Goal: Task Accomplishment & Management: Use online tool/utility

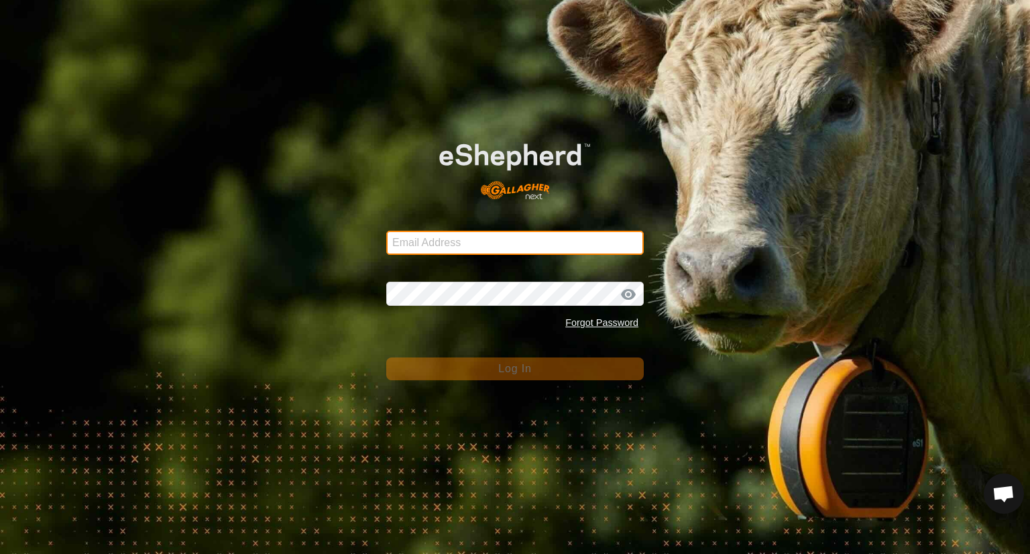
click at [462, 242] on input "Email Address" at bounding box center [515, 243] width 258 height 24
type input "jarud.muller@daf.qld.gov.au"
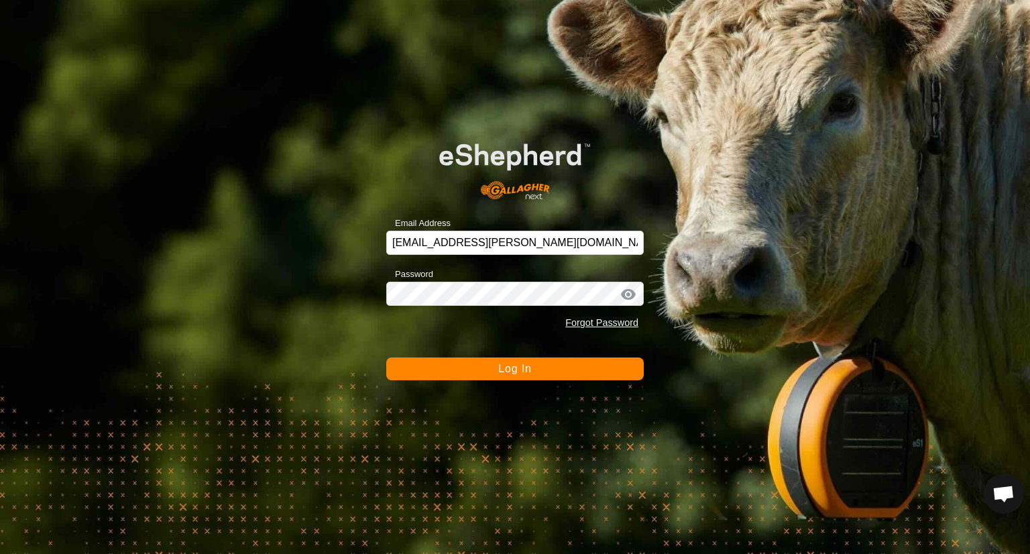
click at [521, 376] on button "Log In" at bounding box center [515, 368] width 258 height 23
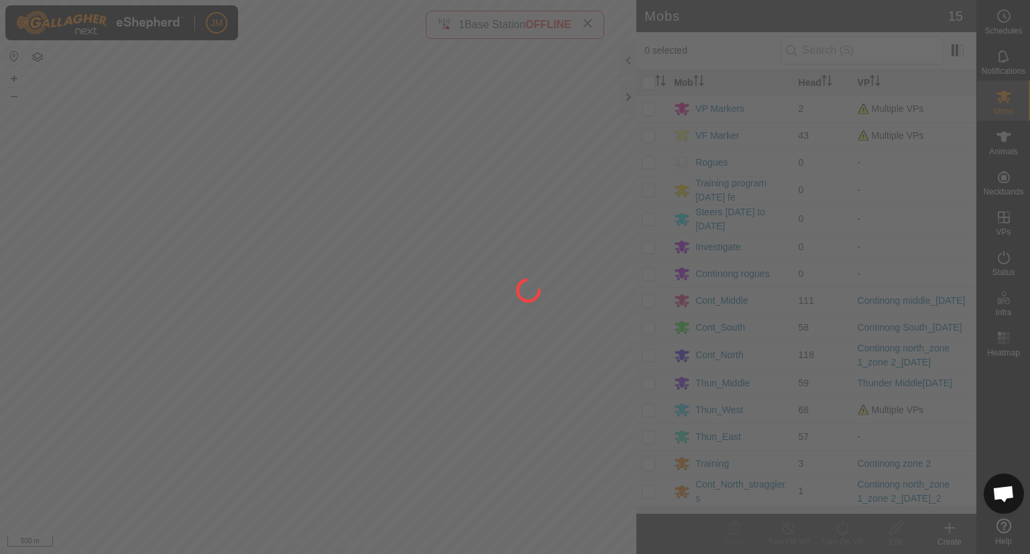
click at [628, 101] on div at bounding box center [515, 277] width 1030 height 554
click at [628, 96] on div at bounding box center [515, 277] width 1030 height 554
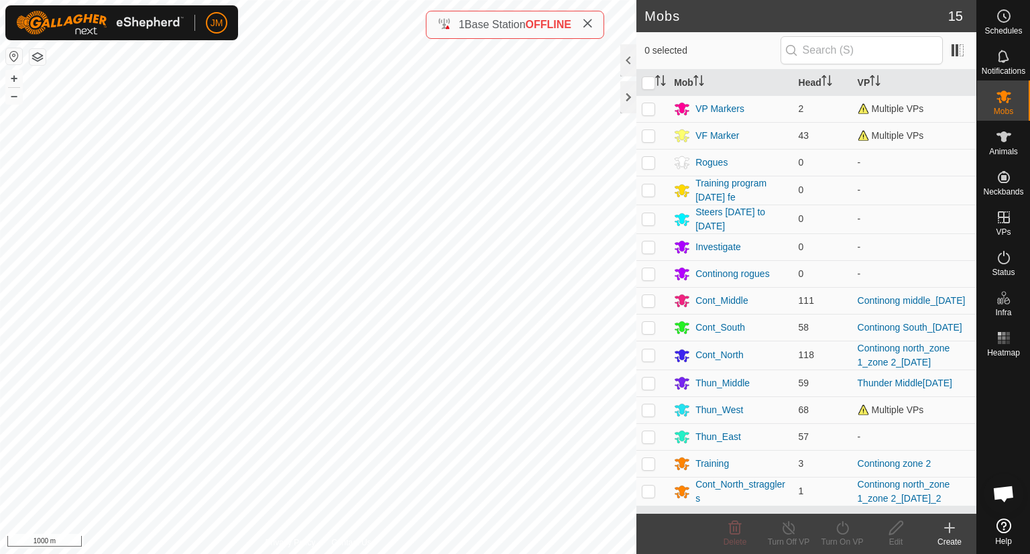
click at [591, 25] on icon at bounding box center [587, 23] width 11 height 11
click at [626, 102] on div at bounding box center [628, 97] width 16 height 32
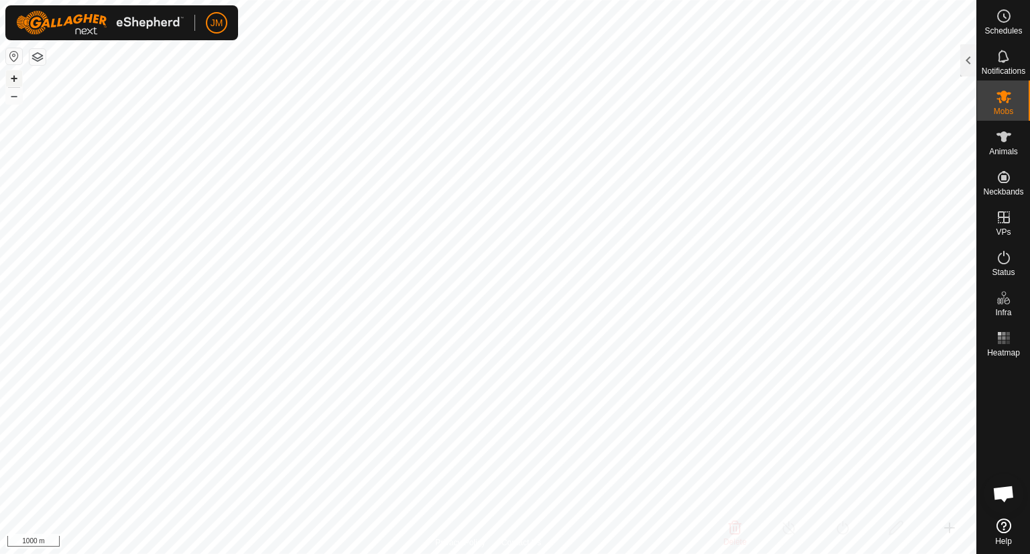
click at [9, 78] on button "+" at bounding box center [14, 78] width 16 height 16
click at [13, 80] on button "+" at bounding box center [14, 78] width 16 height 16
type input "240780"
type input "-"
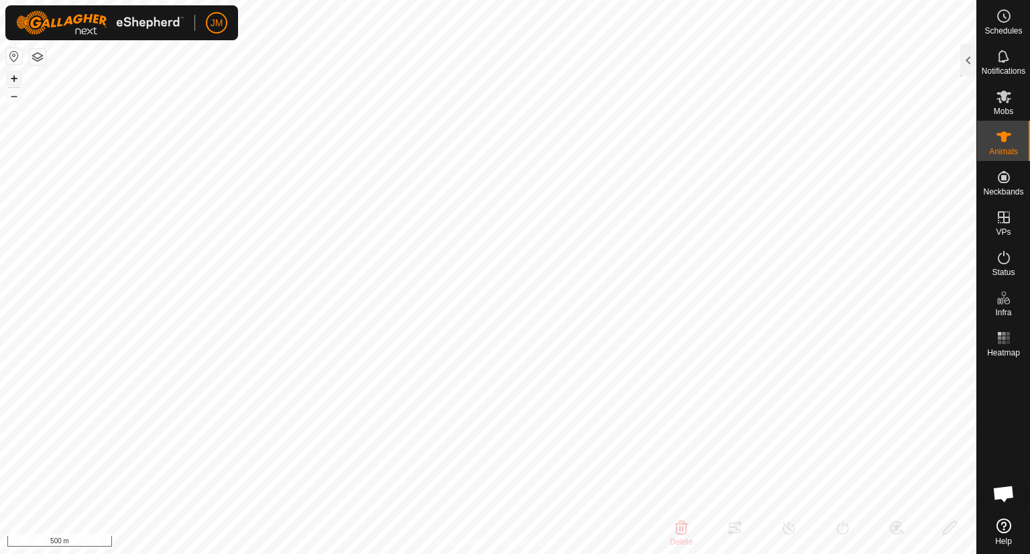
type input "-"
click at [17, 95] on button "–" at bounding box center [14, 96] width 16 height 16
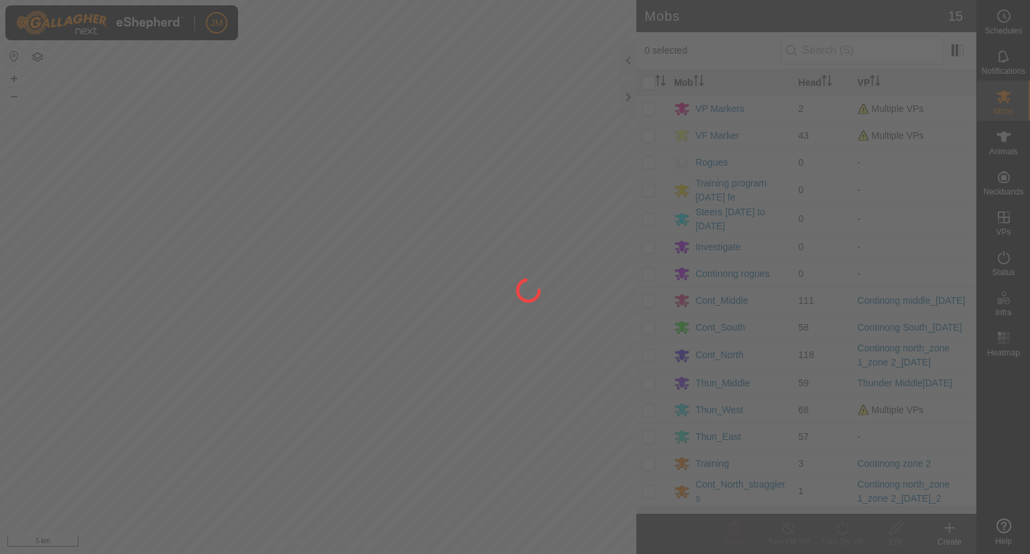
click at [627, 95] on div at bounding box center [515, 277] width 1030 height 554
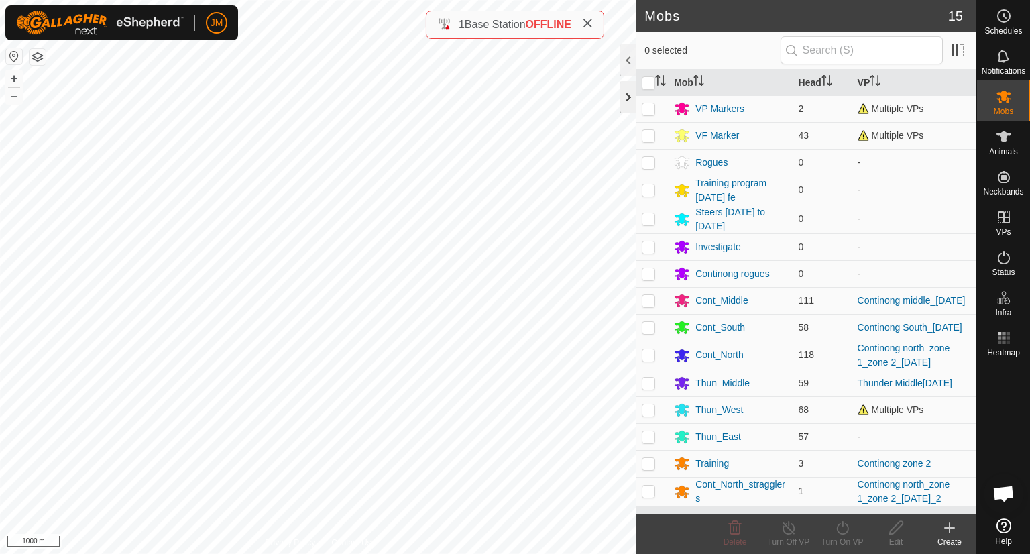
click at [621, 95] on div at bounding box center [628, 97] width 16 height 32
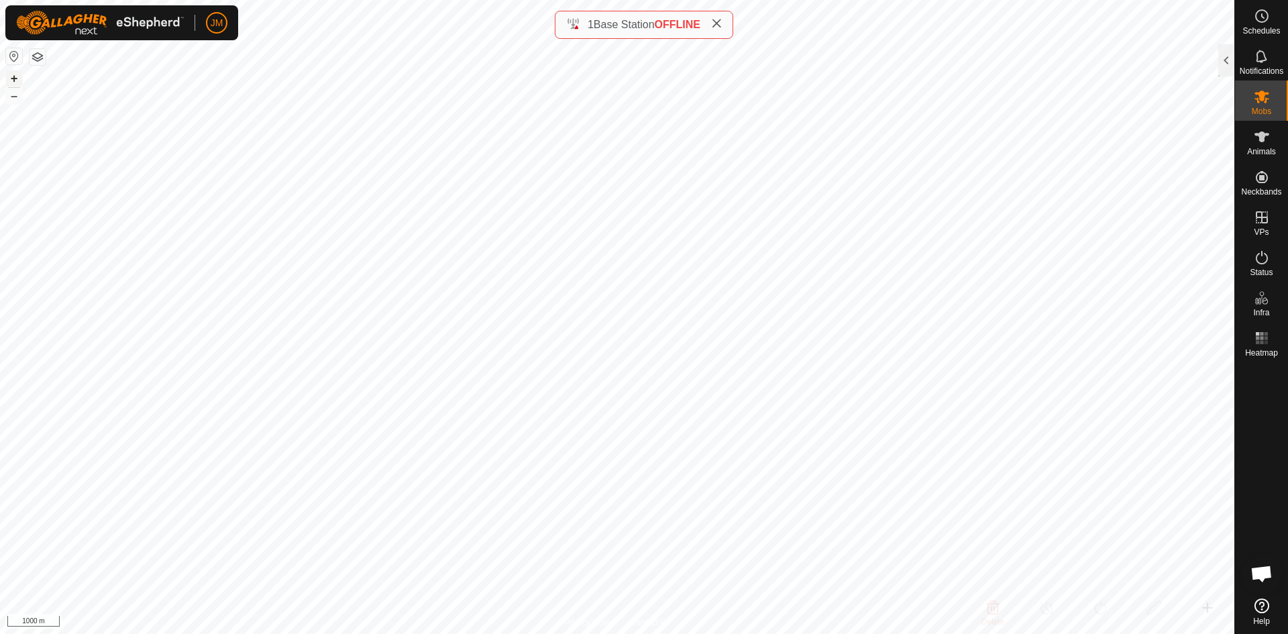
click at [13, 75] on button "+" at bounding box center [14, 78] width 16 height 16
click at [714, 33] on div "1 Base Station OFFLINE" at bounding box center [644, 25] width 178 height 28
click at [716, 27] on icon at bounding box center [716, 23] width 11 height 11
type input "240395"
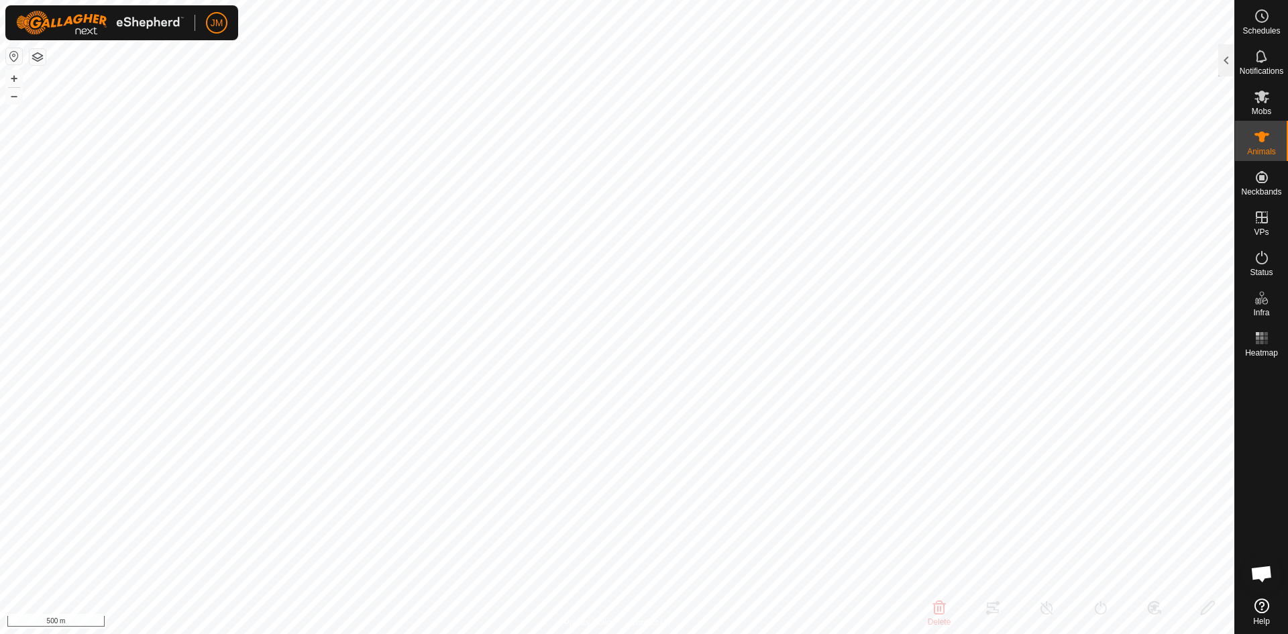
type input "-"
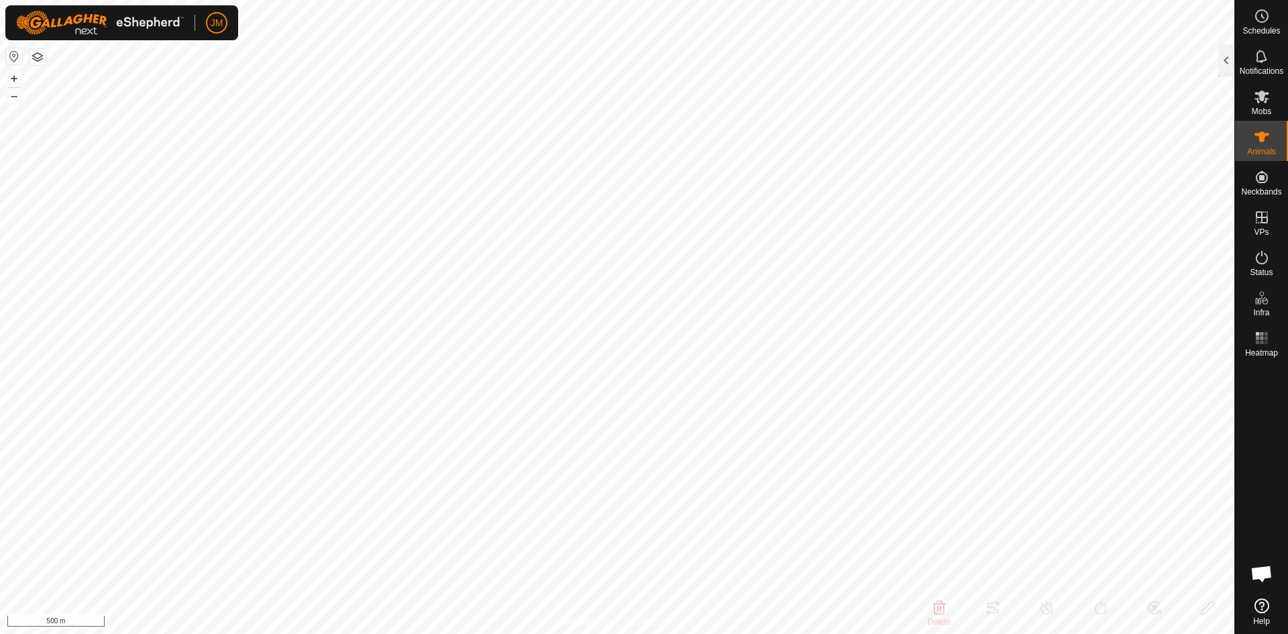
type input "-"
type input "18813"
type input "-"
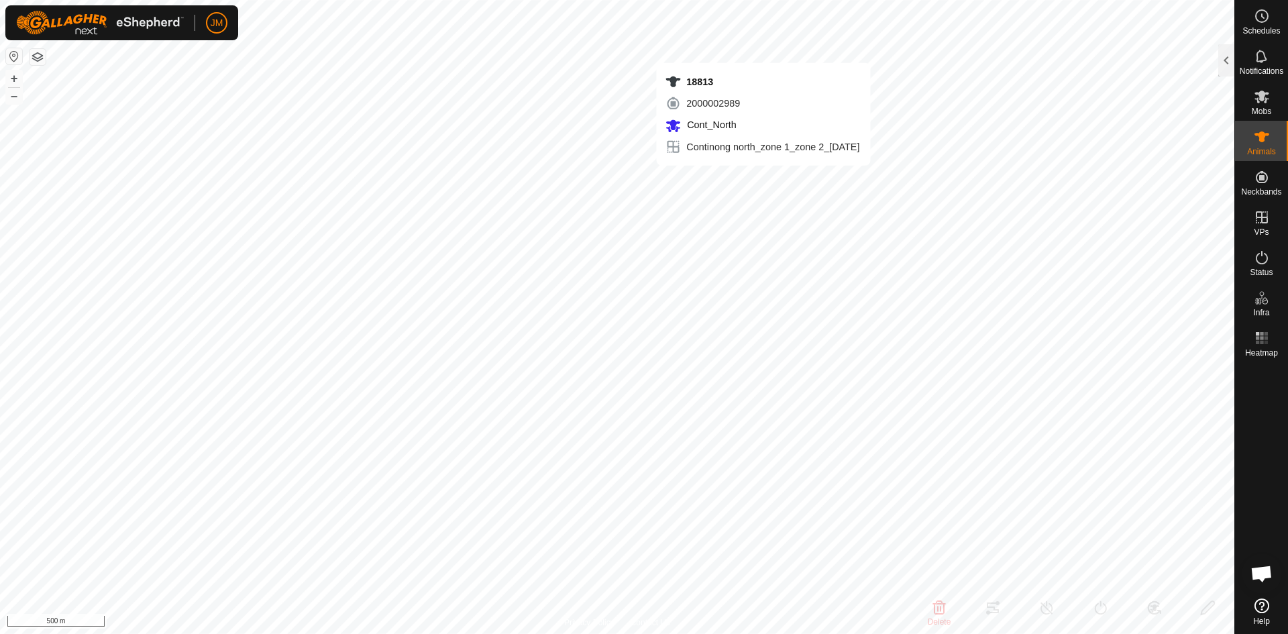
type input "-"
click at [11, 76] on button "+" at bounding box center [14, 78] width 16 height 16
type input "220437"
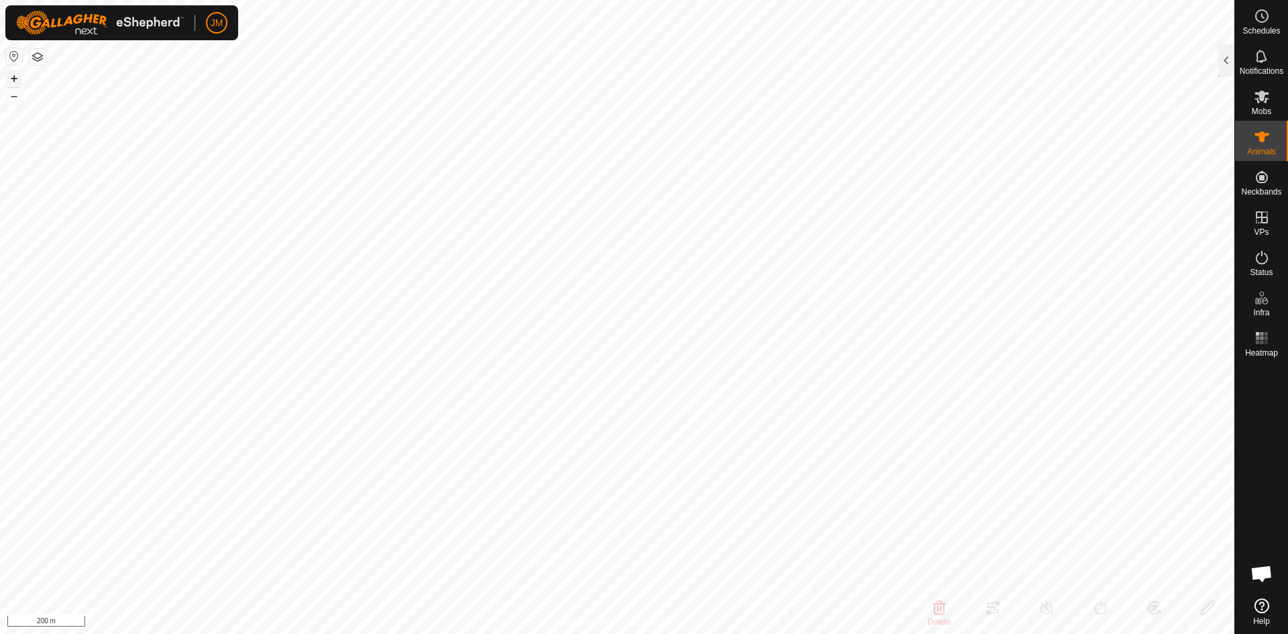
type input "-"
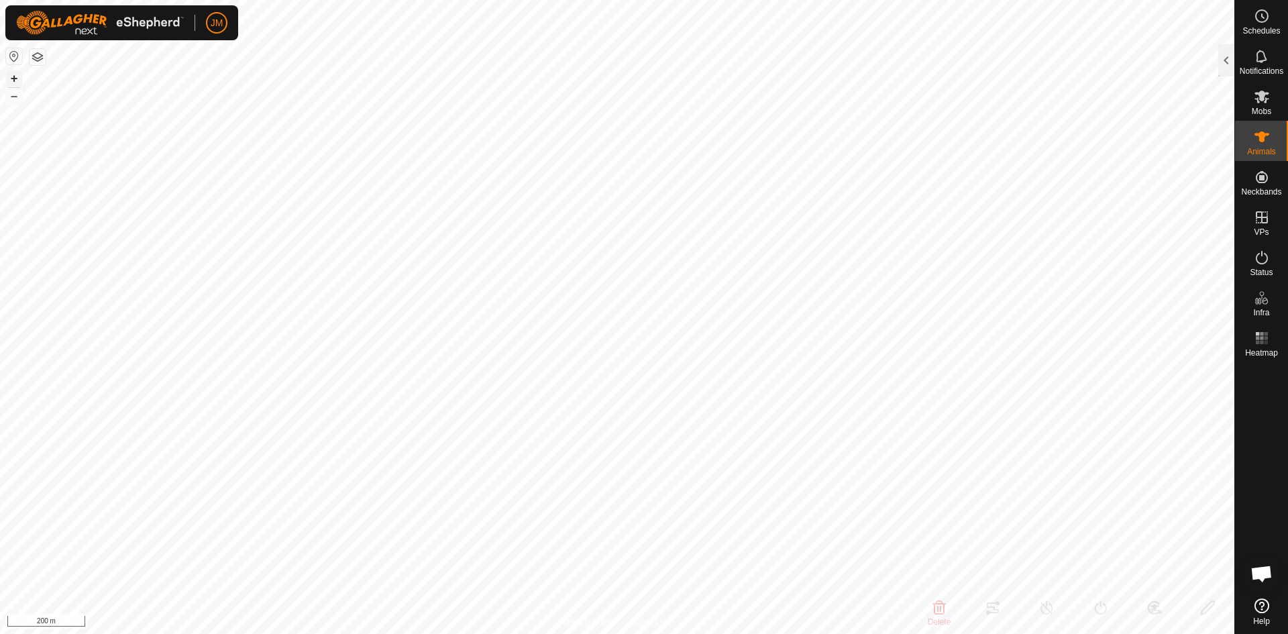
type input "-"
click at [15, 81] on button "+" at bounding box center [14, 78] width 16 height 16
click at [16, 97] on button "–" at bounding box center [14, 96] width 16 height 16
click at [17, 94] on button "–" at bounding box center [14, 96] width 16 height 16
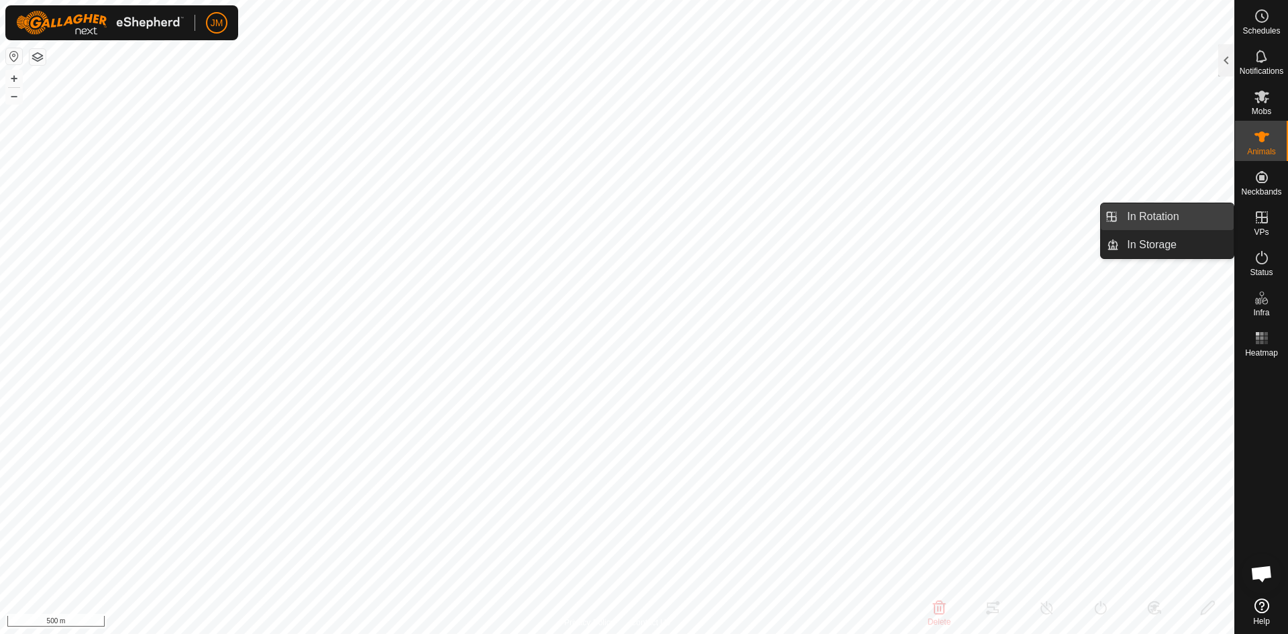
click at [1029, 210] on link "In Rotation" at bounding box center [1176, 216] width 115 height 27
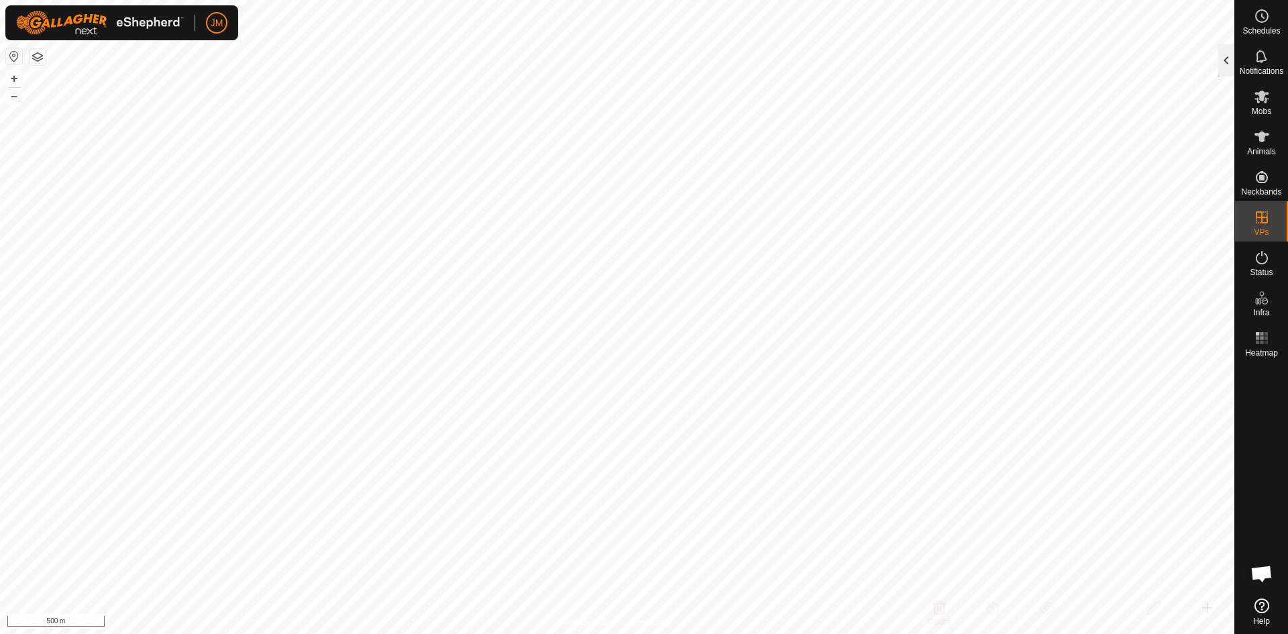
click at [1029, 64] on div at bounding box center [1226, 60] width 16 height 32
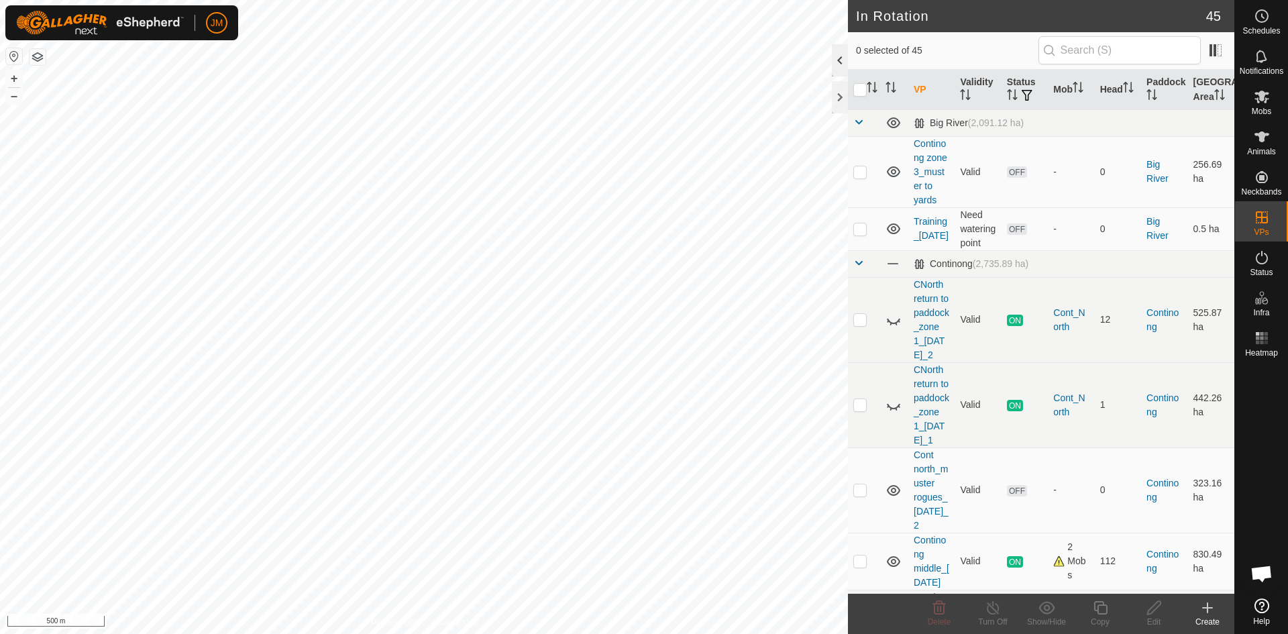
click at [1029, 64] on div "0 selected of 45" at bounding box center [1041, 50] width 370 height 28
click at [1029, 553] on div "Create" at bounding box center [1207, 622] width 54 height 12
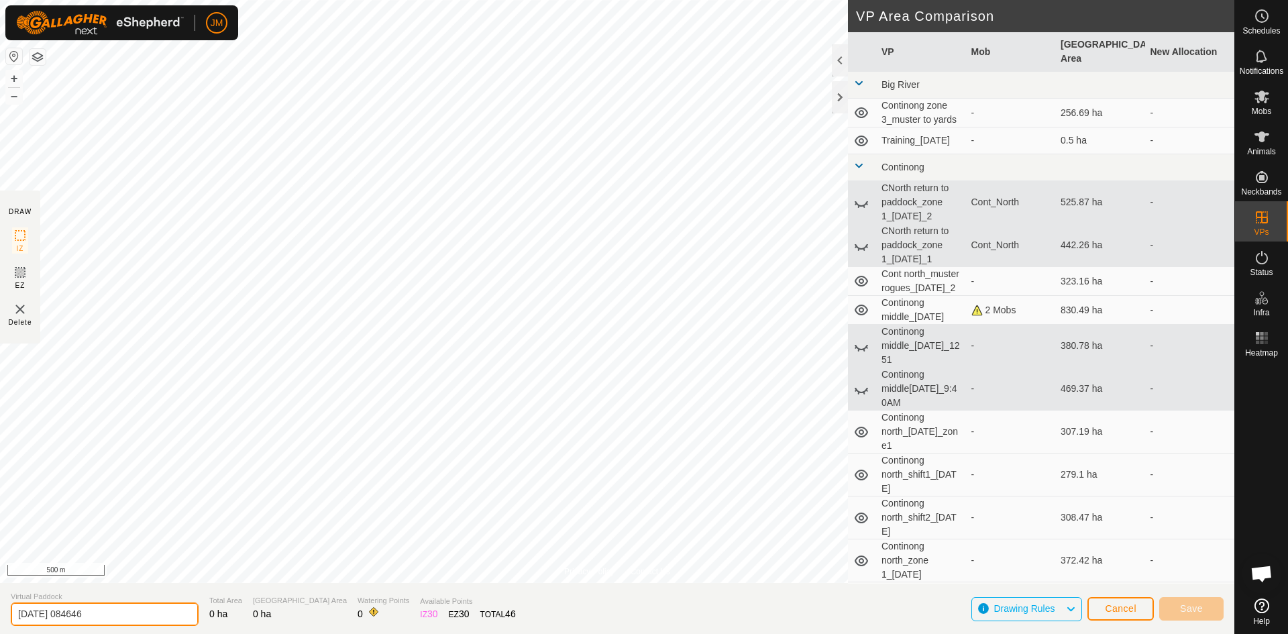
drag, startPoint x: 121, startPoint y: 616, endPoint x: -5, endPoint y: 589, distance: 128.1
click at [0, 553] on html "JM Schedules Notifications Mobs Animals Neckbands VPs Status Infra Heatmap Help…" at bounding box center [644, 317] width 1288 height 634
click at [50, 553] on input "Hold cattle_[DATE]_Oct2025" at bounding box center [105, 613] width 188 height 23
click at [80, 553] on input "Hold cattle_[DATE]_Oct2025" at bounding box center [105, 613] width 188 height 23
click at [150, 553] on input "Hold cattle_[DATE]_Oct2025" at bounding box center [105, 613] width 188 height 23
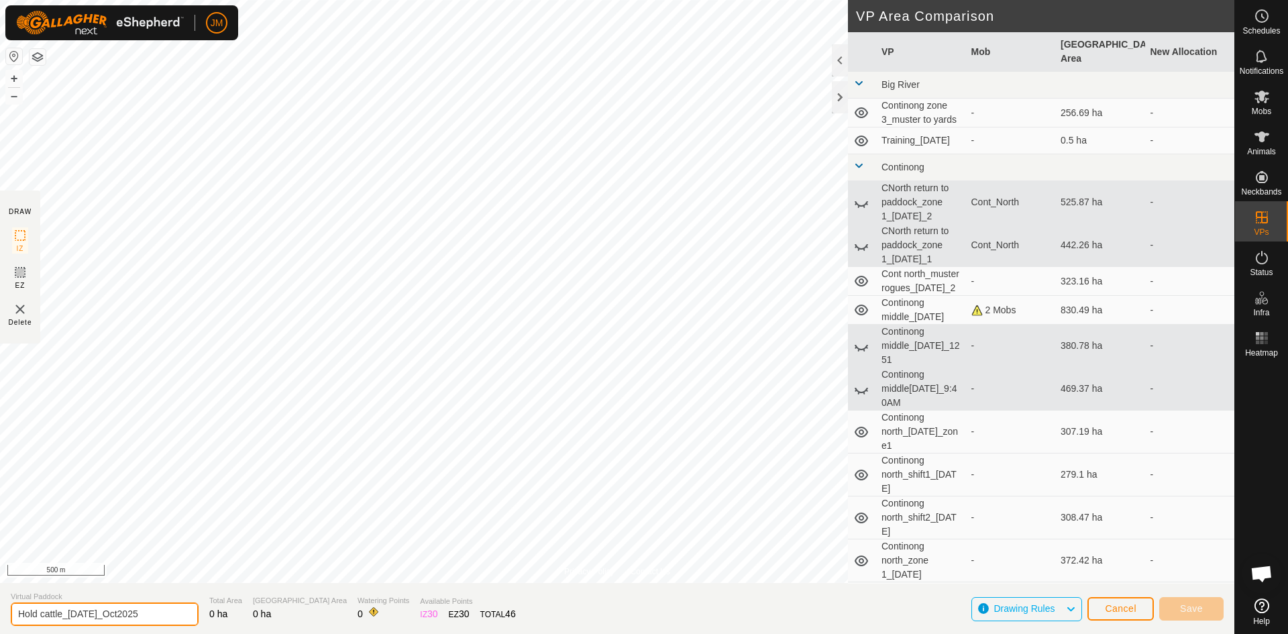
type input "Hold cattle_[DATE]_Oct2025"
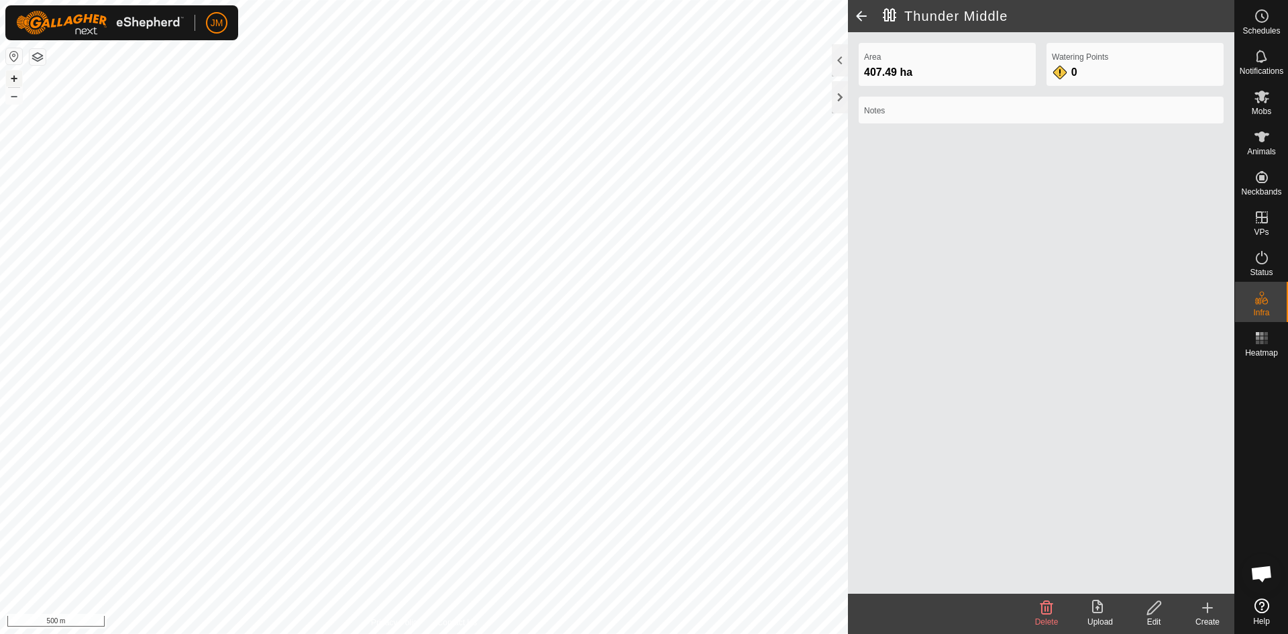
click at [16, 79] on button "+" at bounding box center [14, 78] width 16 height 16
click at [1029, 146] on es-animals-svg-icon at bounding box center [1261, 136] width 24 height 21
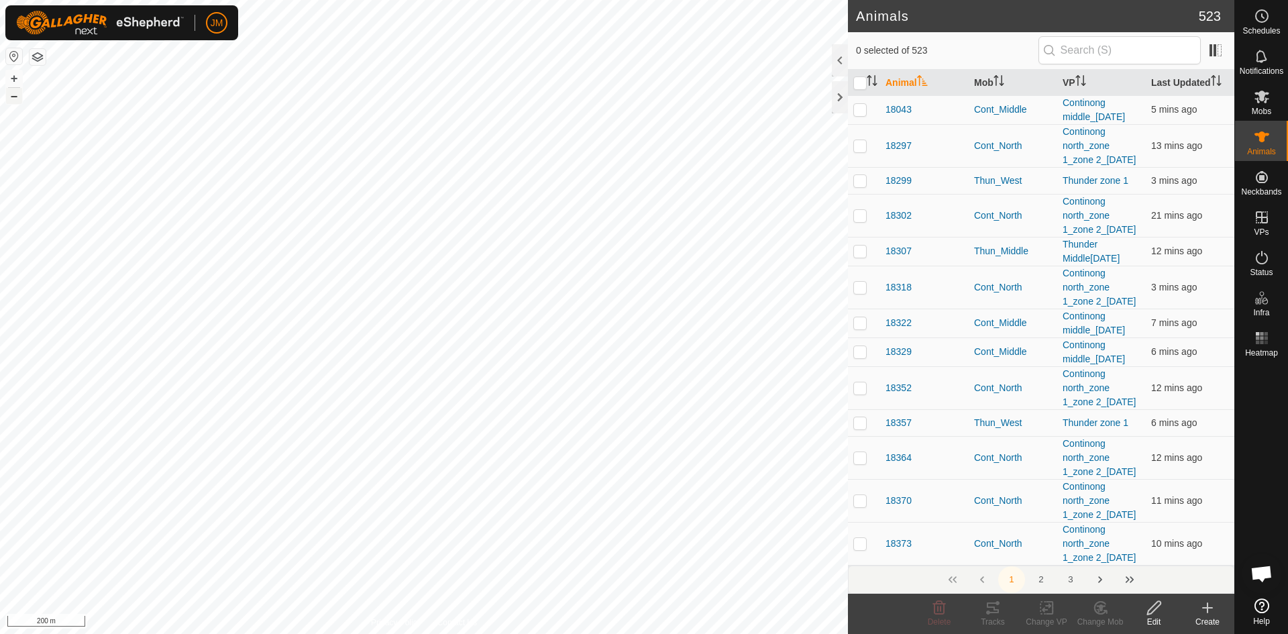
click at [18, 97] on button "–" at bounding box center [14, 96] width 16 height 16
click at [11, 76] on button "+" at bounding box center [14, 78] width 16 height 16
click at [1029, 409] on td "Continong north_zone 1_zone 2_[DATE]" at bounding box center [1101, 387] width 89 height 43
click at [1029, 553] on icon at bounding box center [1206, 608] width 9 height 0
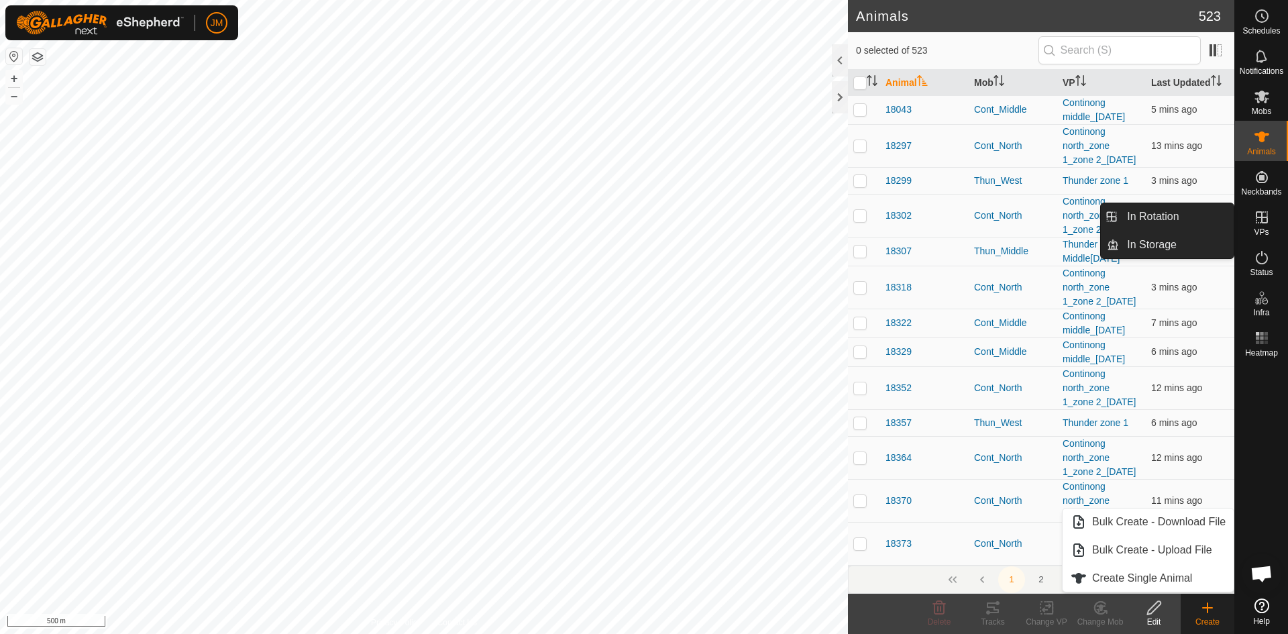
click at [1029, 221] on icon at bounding box center [1261, 217] width 16 height 16
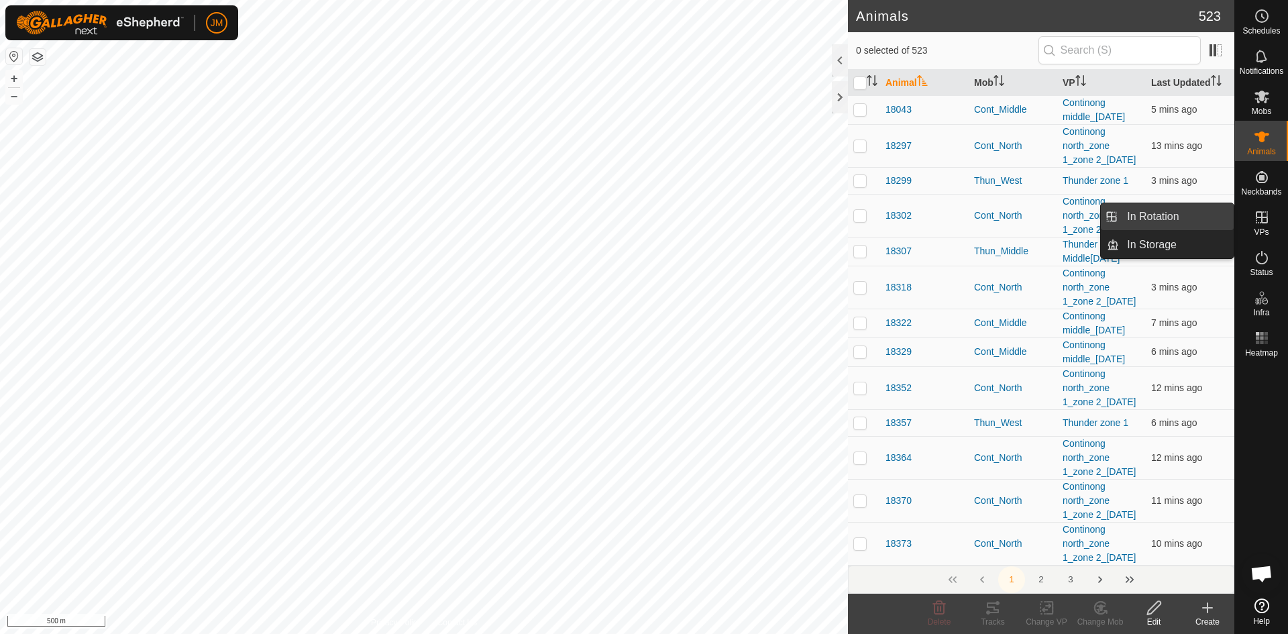
click at [1029, 217] on link "In Rotation" at bounding box center [1176, 216] width 115 height 27
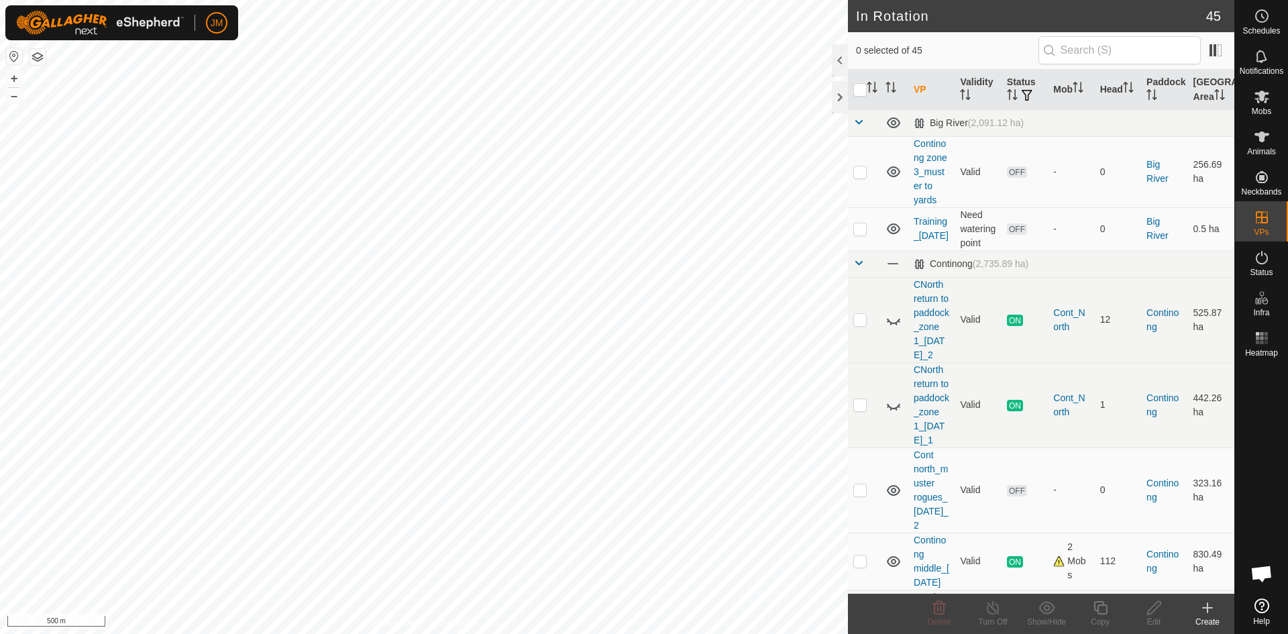
click at [1029, 553] on icon at bounding box center [1207, 607] width 16 height 16
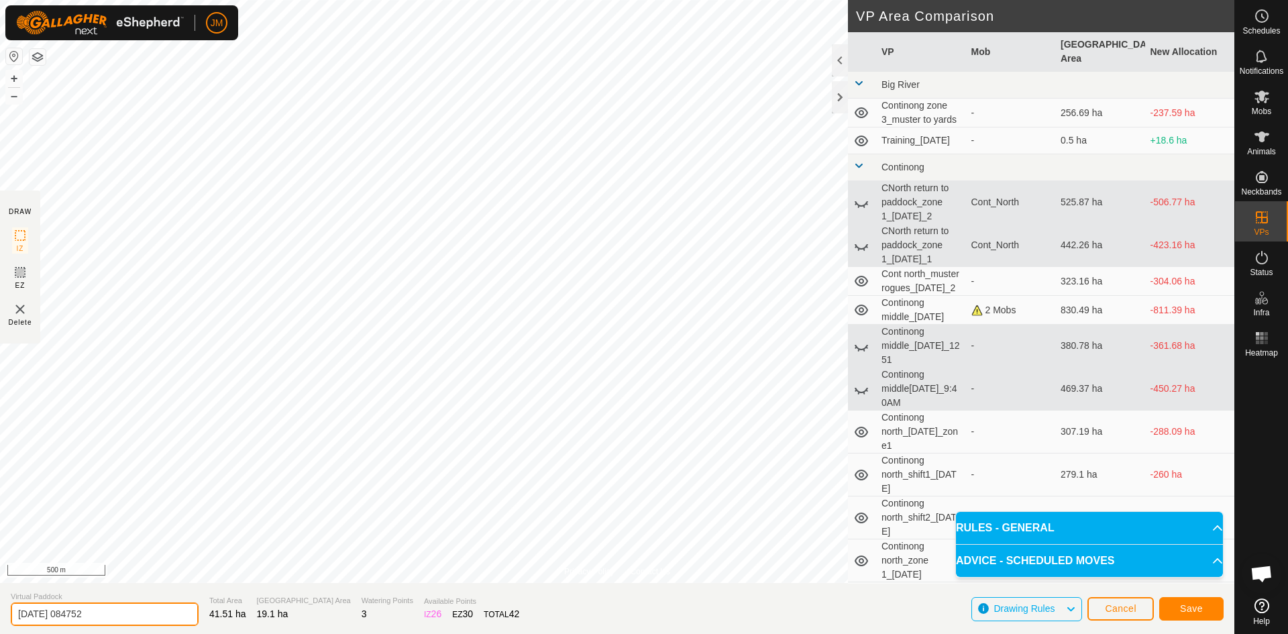
drag, startPoint x: 139, startPoint y: 608, endPoint x: 17, endPoint y: 612, distance: 122.1
click at [17, 553] on input "[DATE] 084752" at bounding box center [105, 613] width 188 height 23
type input "Hold cattle_[DATE]_Oct2025"
click at [1029, 553] on span "Save" at bounding box center [1191, 608] width 23 height 11
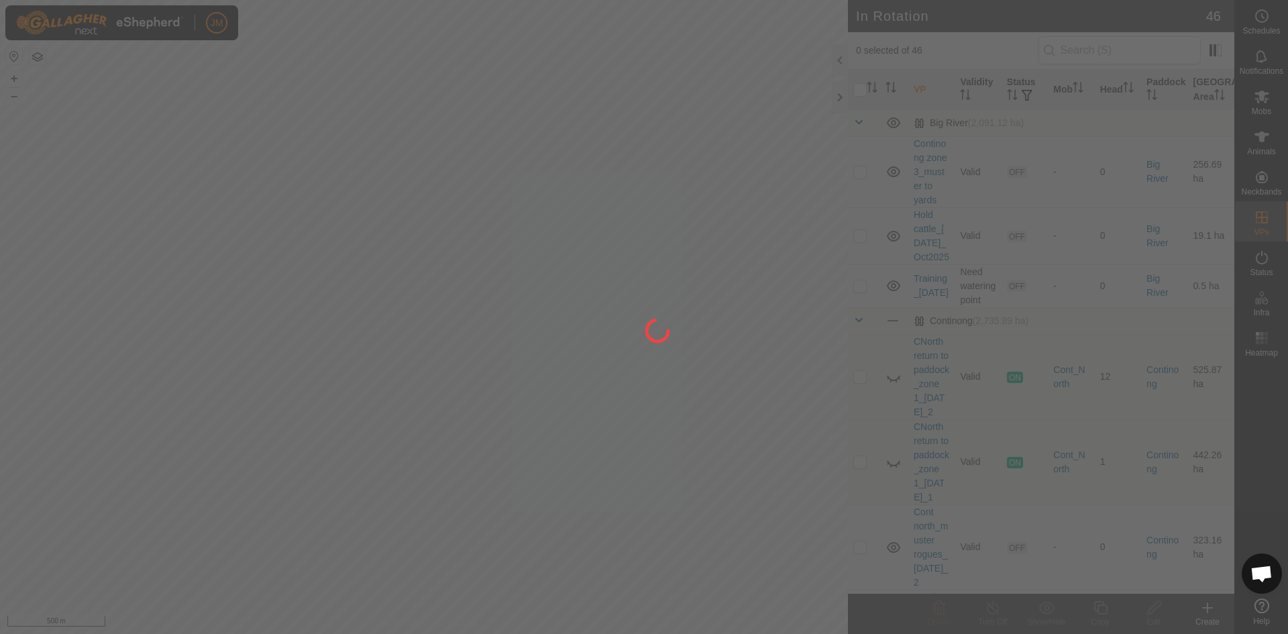
click at [1029, 101] on div at bounding box center [644, 317] width 1288 height 634
click at [1029, 102] on div at bounding box center [644, 317] width 1288 height 634
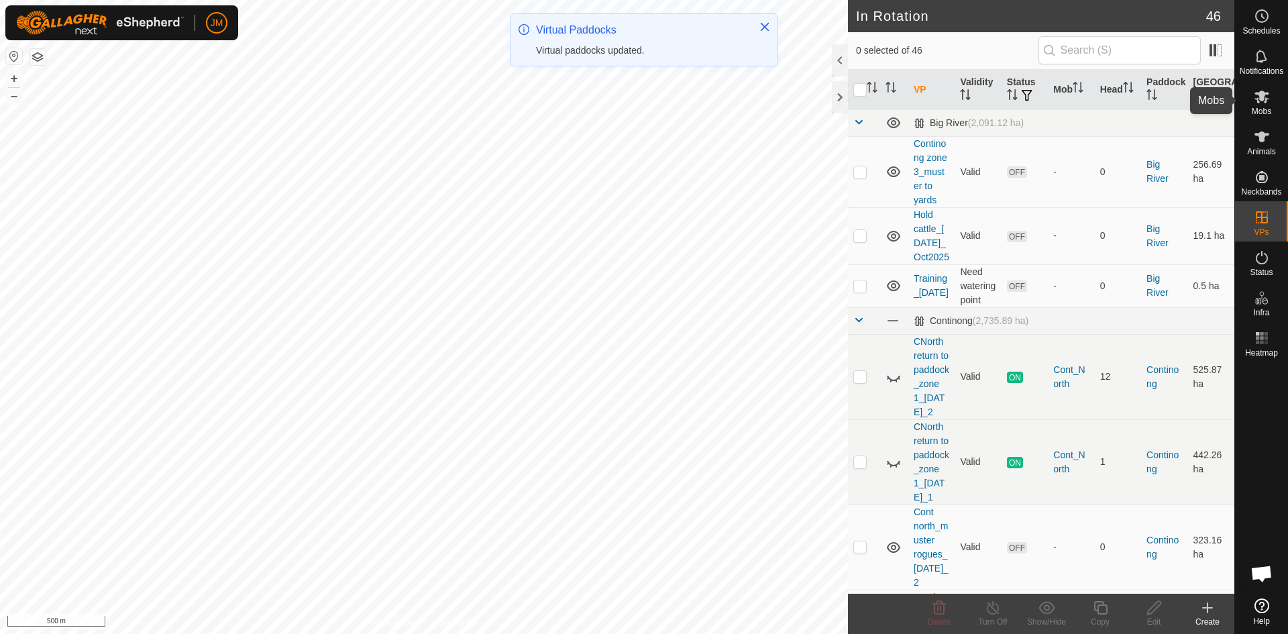
click at [1029, 101] on icon at bounding box center [1261, 97] width 16 height 16
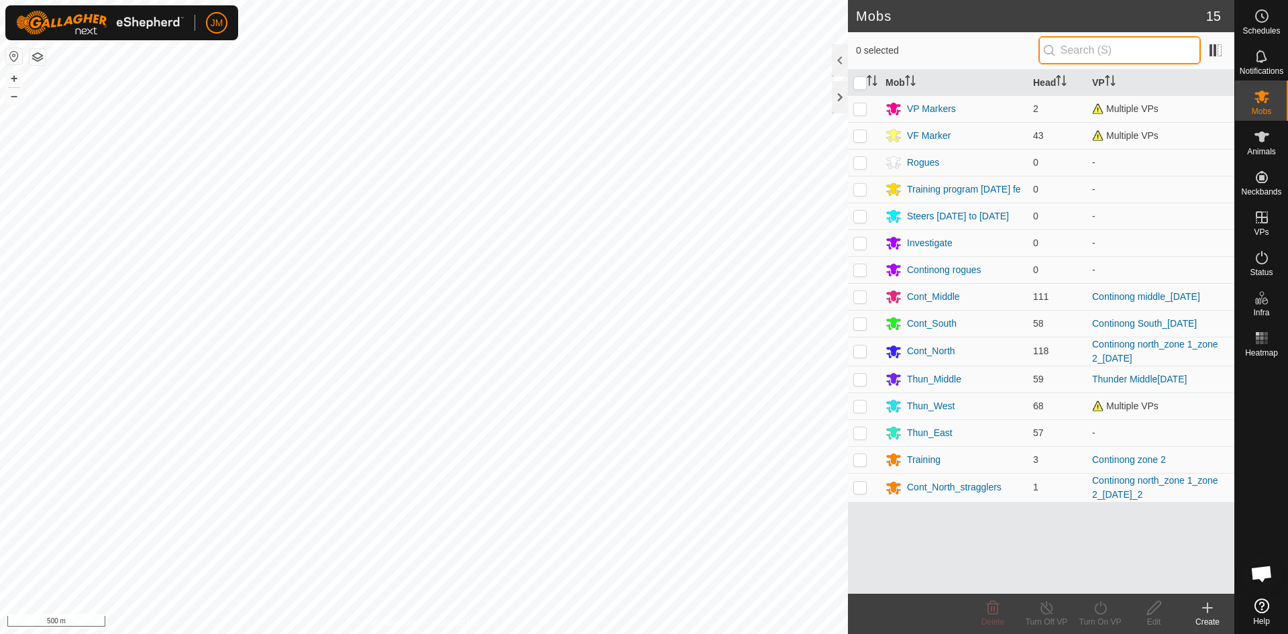
click at [1029, 49] on input "text" at bounding box center [1119, 50] width 162 height 28
click at [862, 409] on p-checkbox at bounding box center [859, 405] width 13 height 11
checkbox input "true"
click at [1029, 553] on icon at bounding box center [1100, 607] width 17 height 16
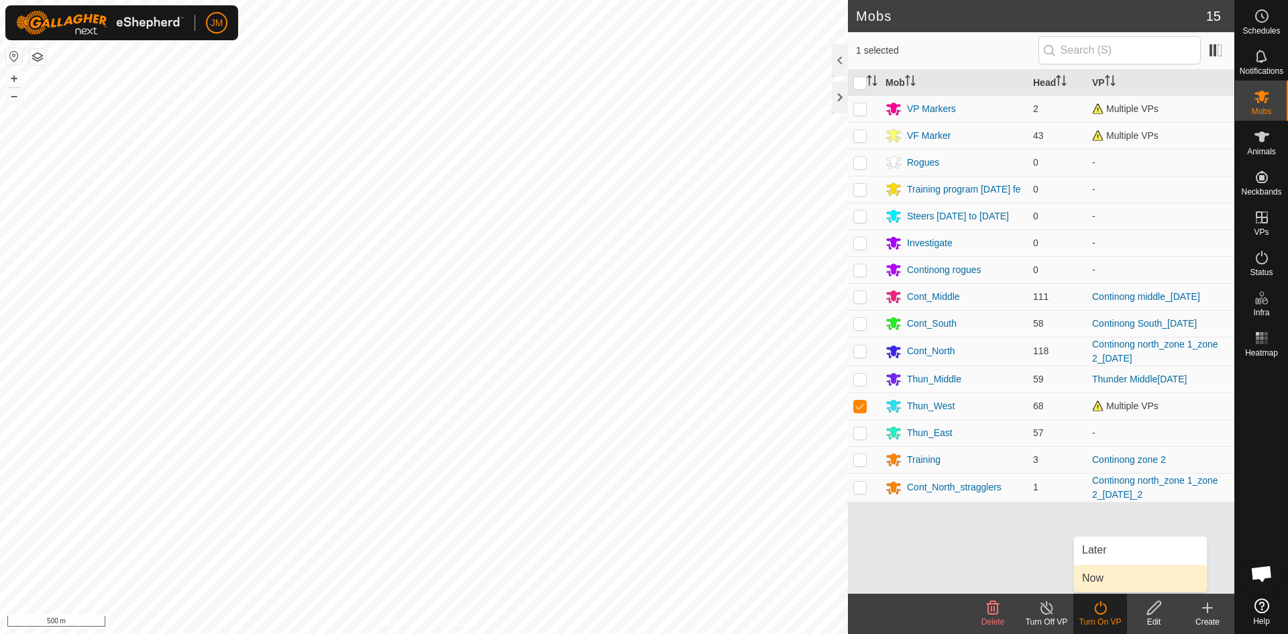
click at [1029, 553] on link "Now" at bounding box center [1140, 578] width 133 height 27
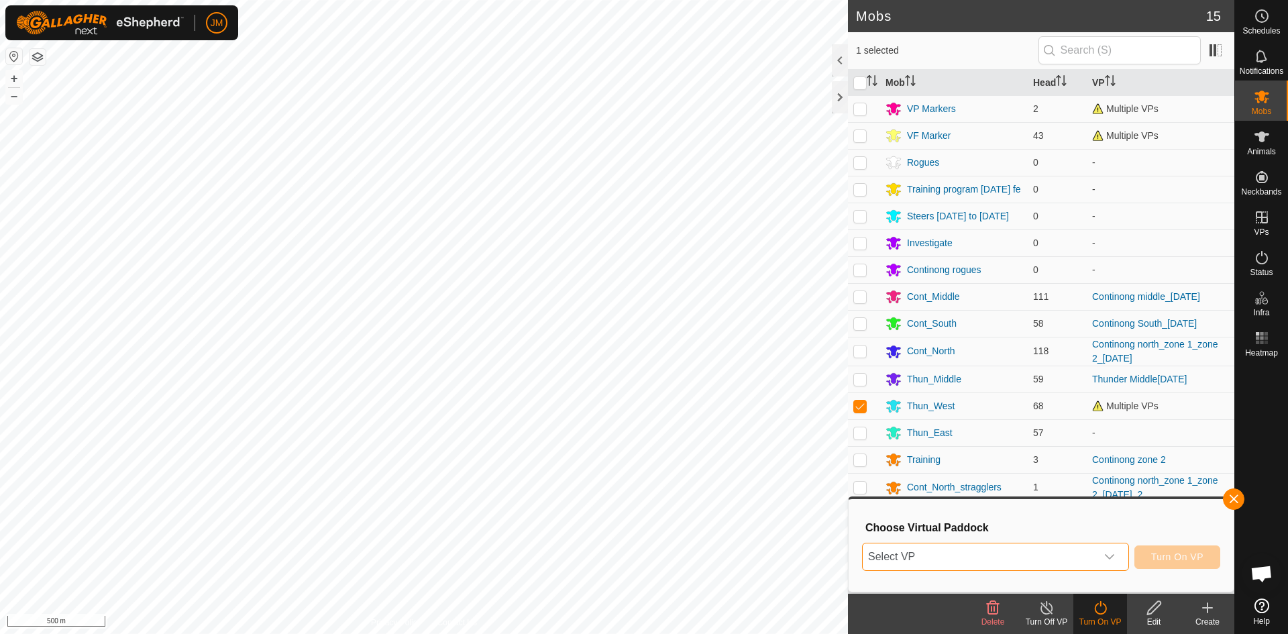
click at [1012, 553] on span "Select VP" at bounding box center [978, 556] width 233 height 27
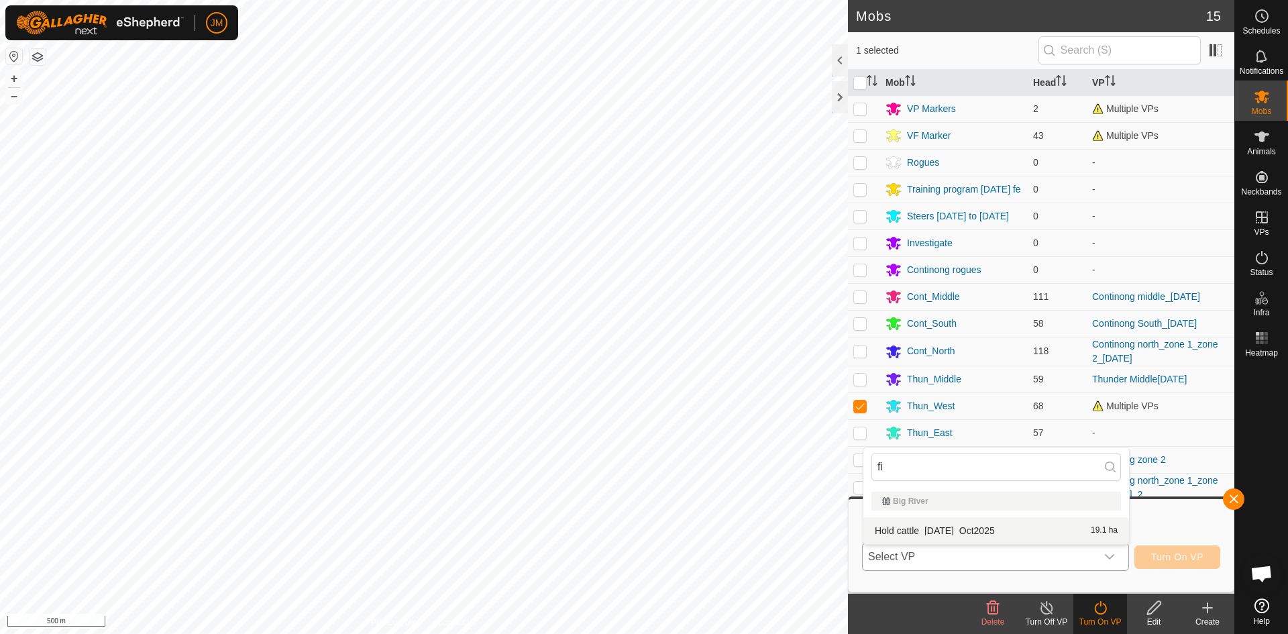
type input "fi"
click at [1023, 524] on li "Hold cattle_[DATE]_Oct2025 19.1 ha" at bounding box center [996, 530] width 266 height 27
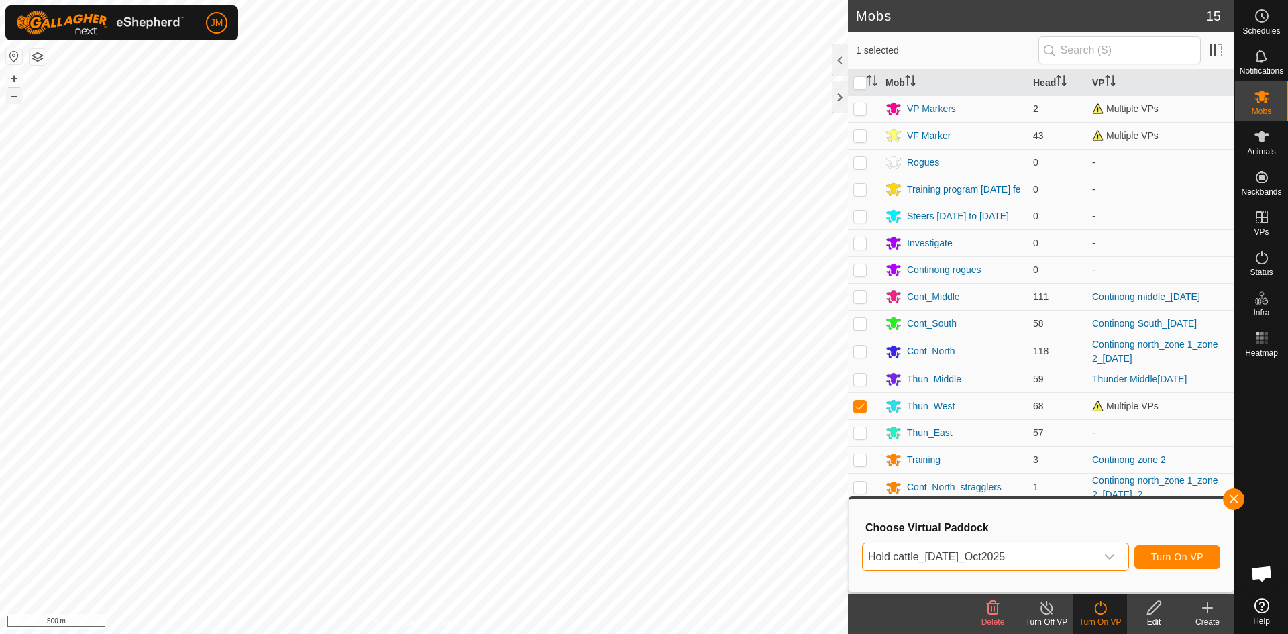
click at [17, 101] on button "–" at bounding box center [14, 96] width 16 height 16
click at [15, 78] on button "+" at bounding box center [14, 78] width 16 height 16
click at [1029, 553] on button "Turn On VP" at bounding box center [1177, 556] width 86 height 23
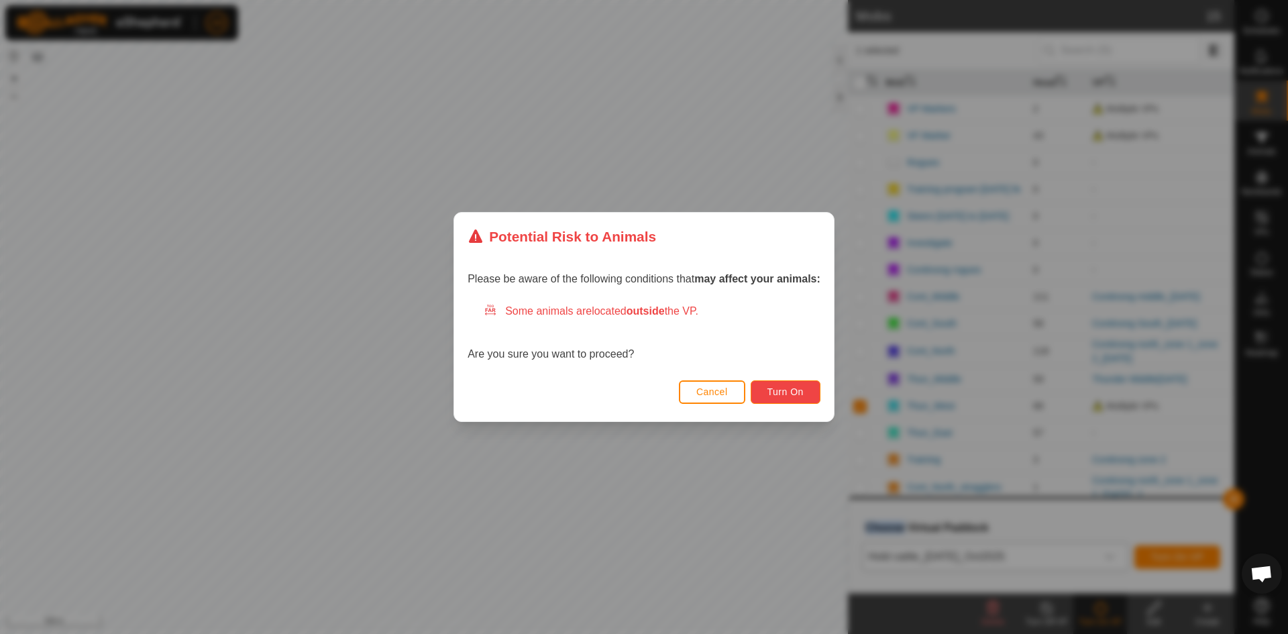
click at [795, 385] on button "Turn On" at bounding box center [785, 391] width 70 height 23
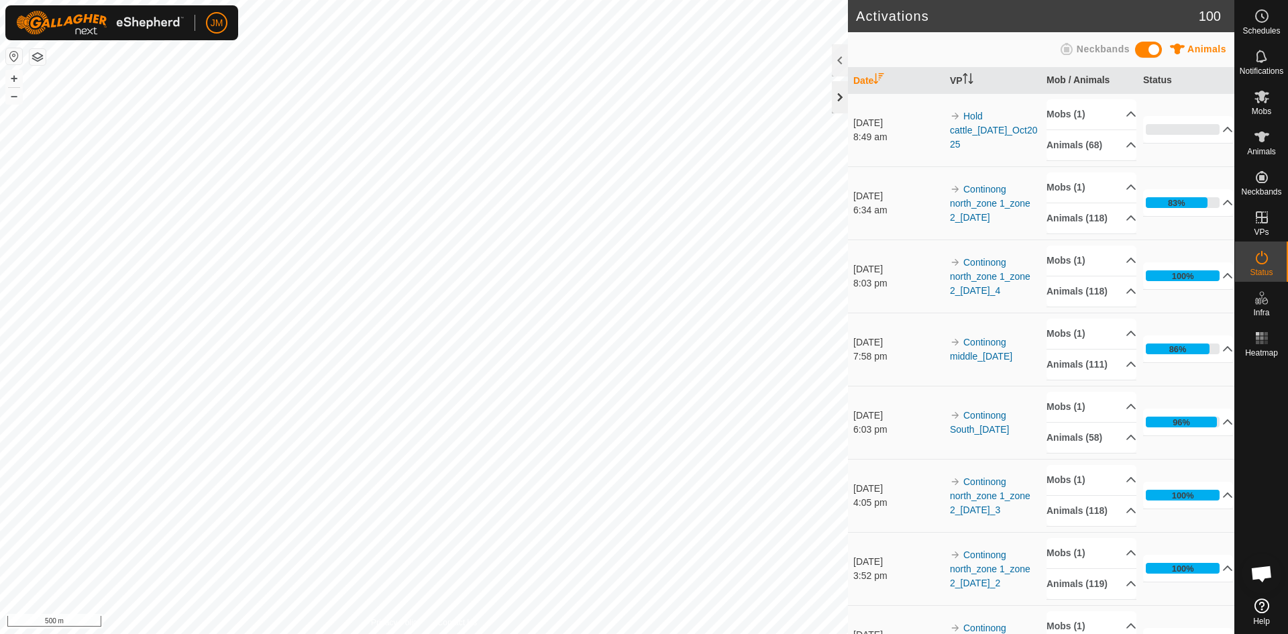
click at [836, 102] on div at bounding box center [840, 97] width 16 height 32
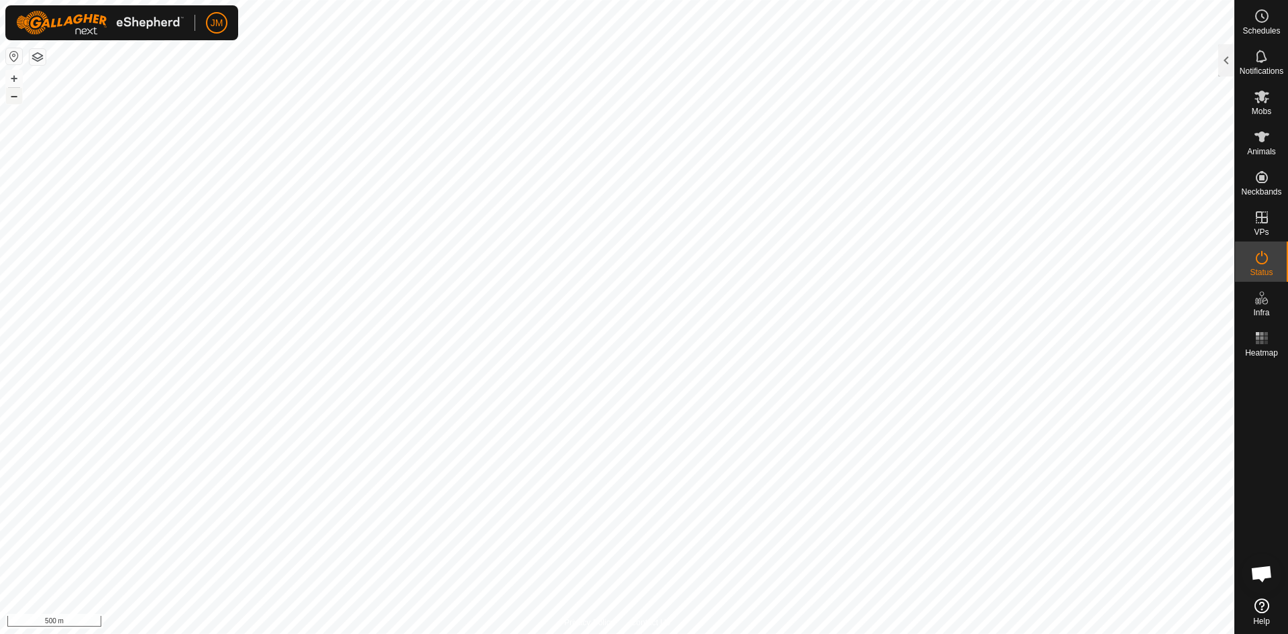
click at [19, 95] on button "–" at bounding box center [14, 96] width 16 height 16
type input "21384"
type input "-"
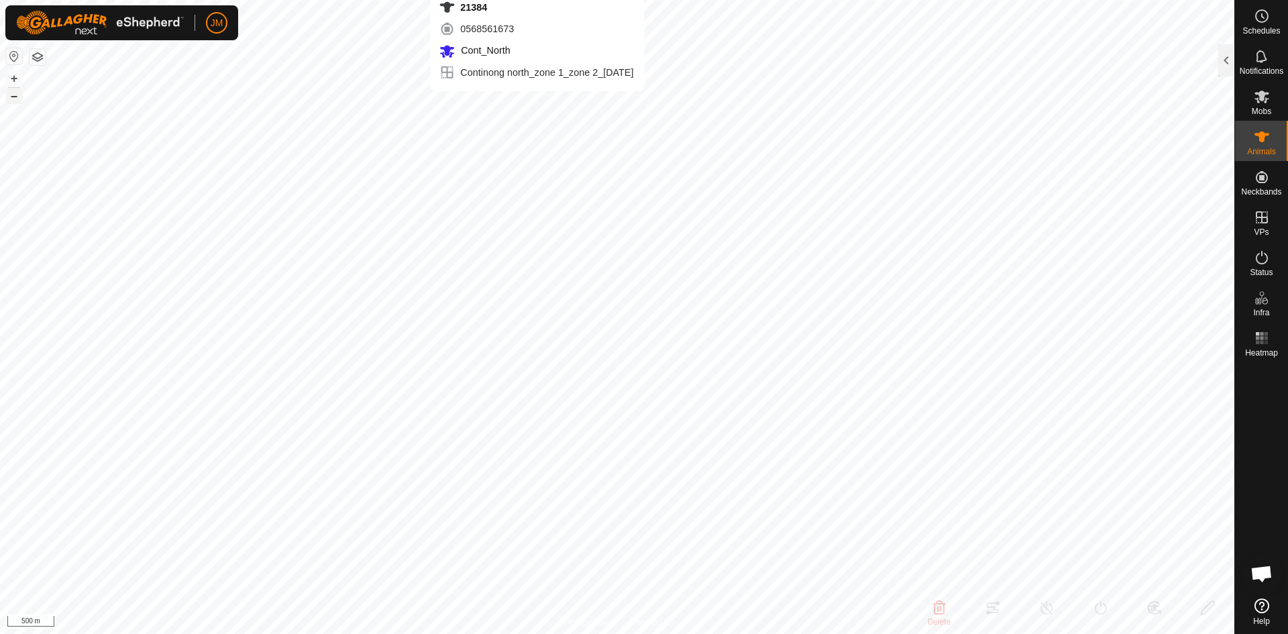
type input "-"
type input "240102"
type input "-"
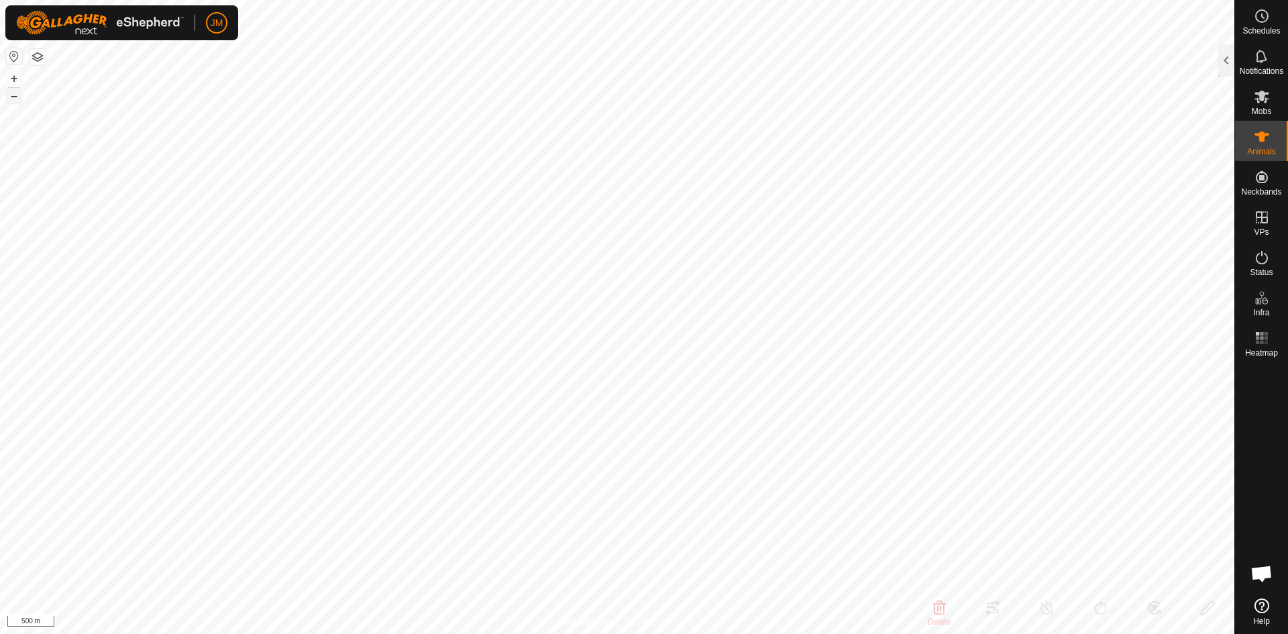
type input "-"
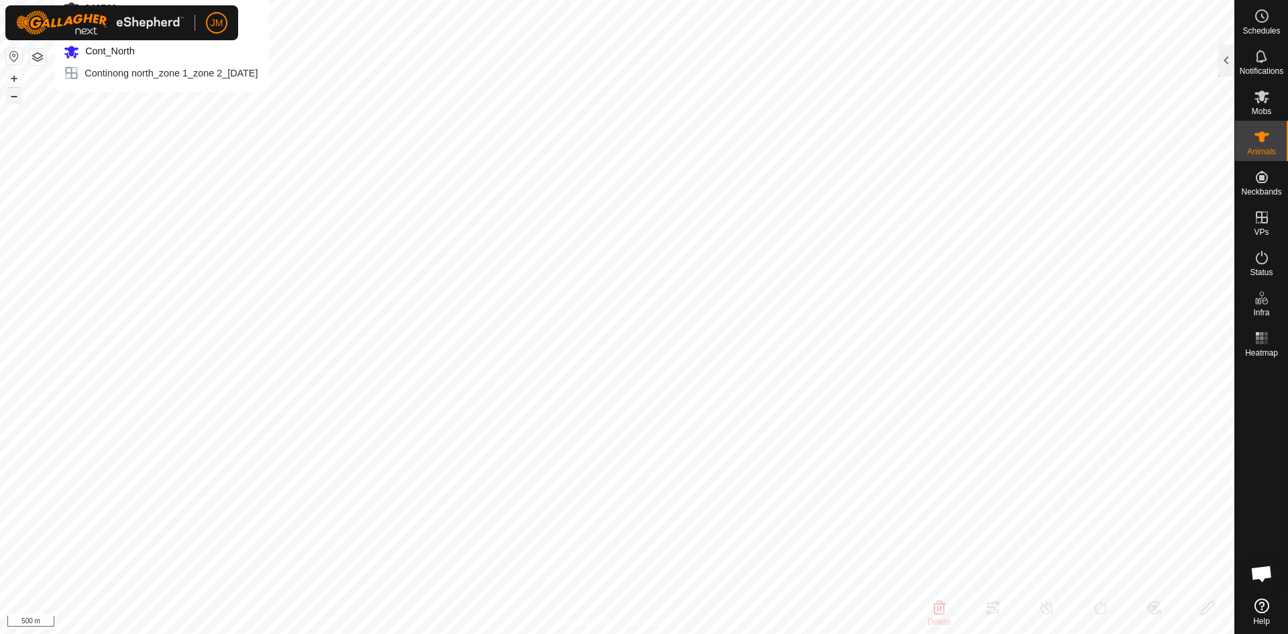
type input "220630"
type input "-"
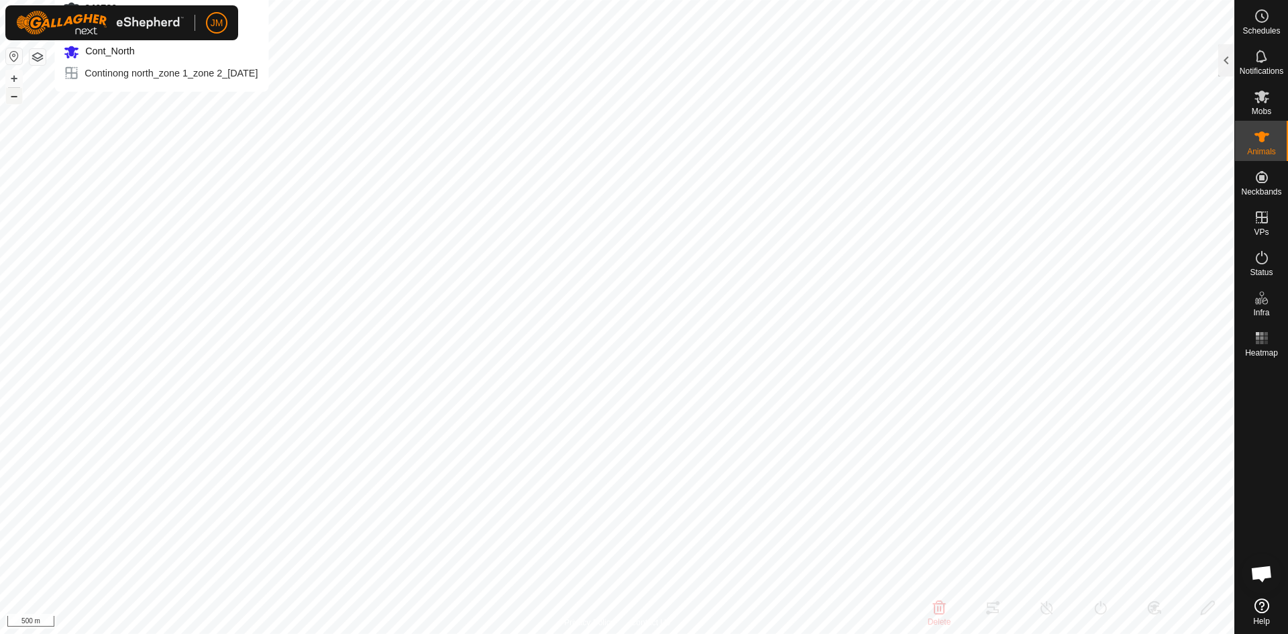
type input "-"
type input "240780"
type input "-"
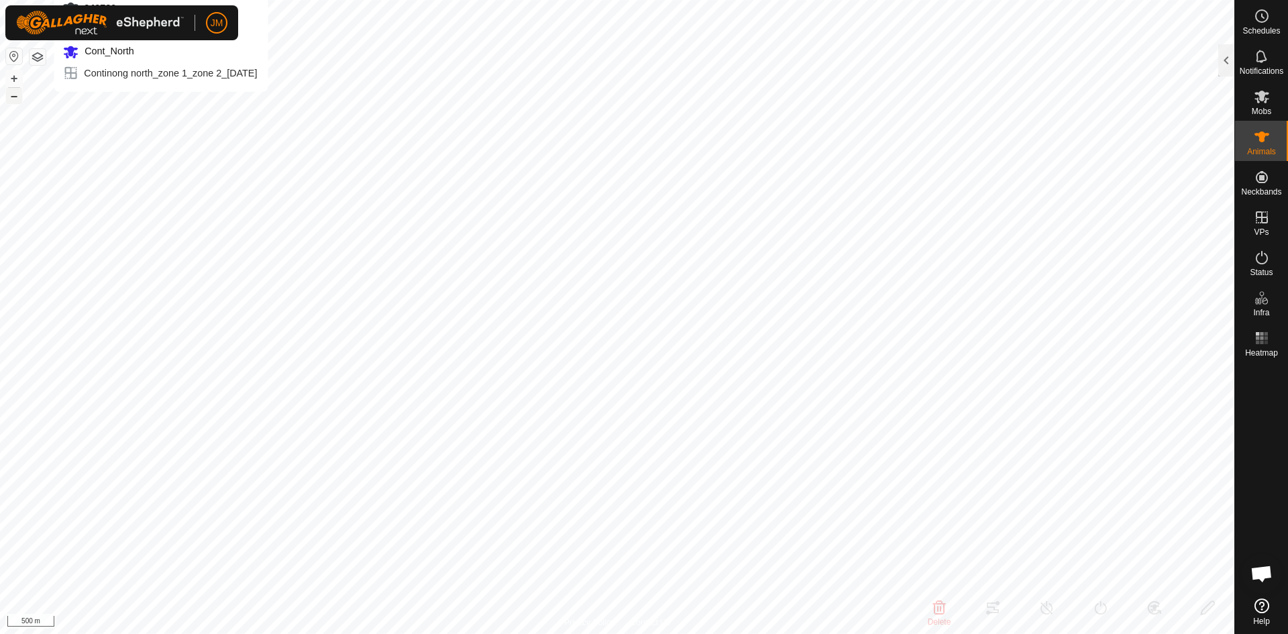
type input "-"
click at [1029, 258] on icon at bounding box center [1261, 257] width 16 height 16
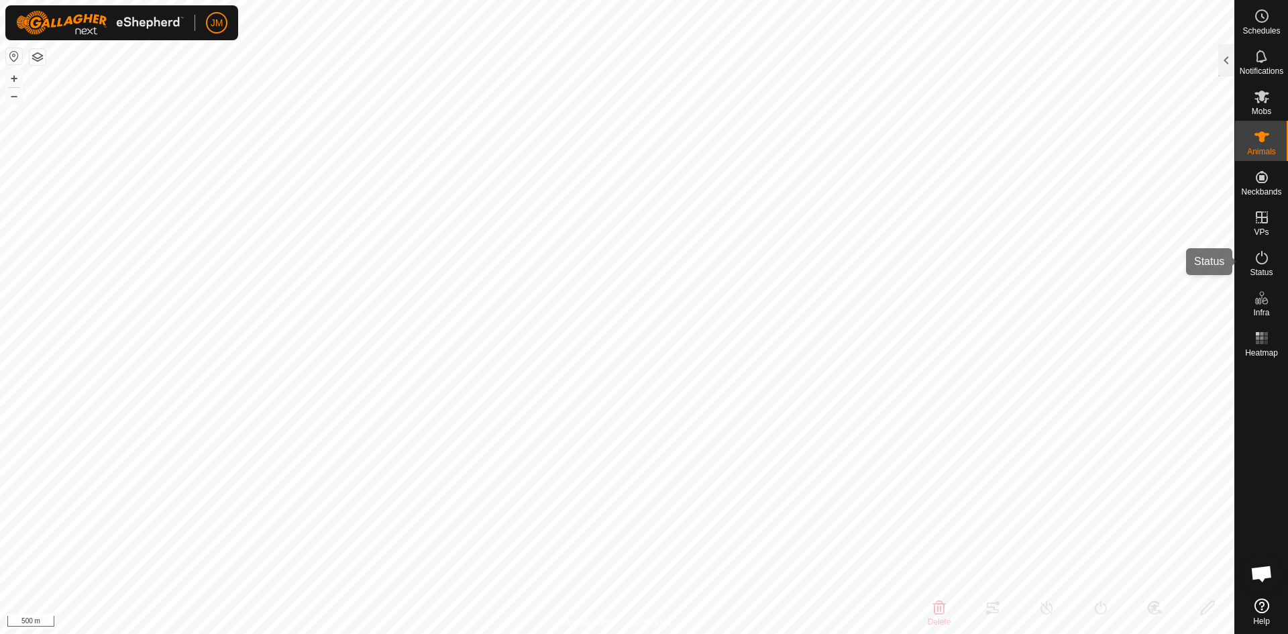
click at [1029, 258] on icon at bounding box center [1261, 257] width 16 height 16
click at [1029, 63] on div at bounding box center [1226, 60] width 16 height 32
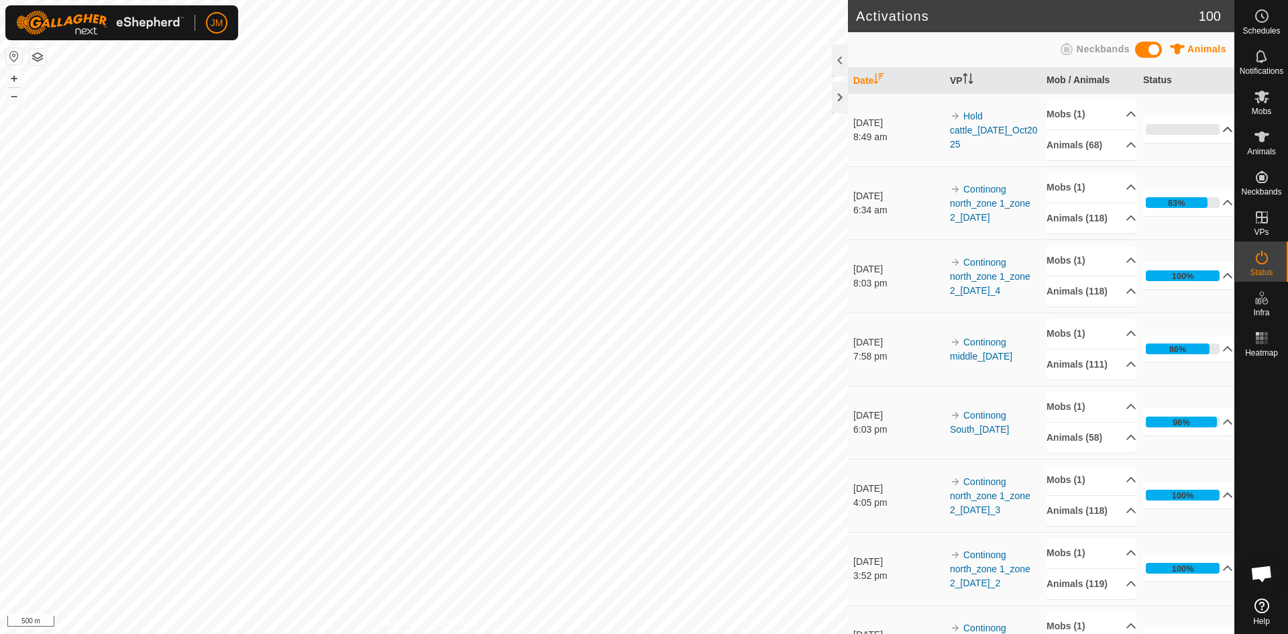
click at [1029, 131] on icon at bounding box center [1227, 129] width 11 height 11
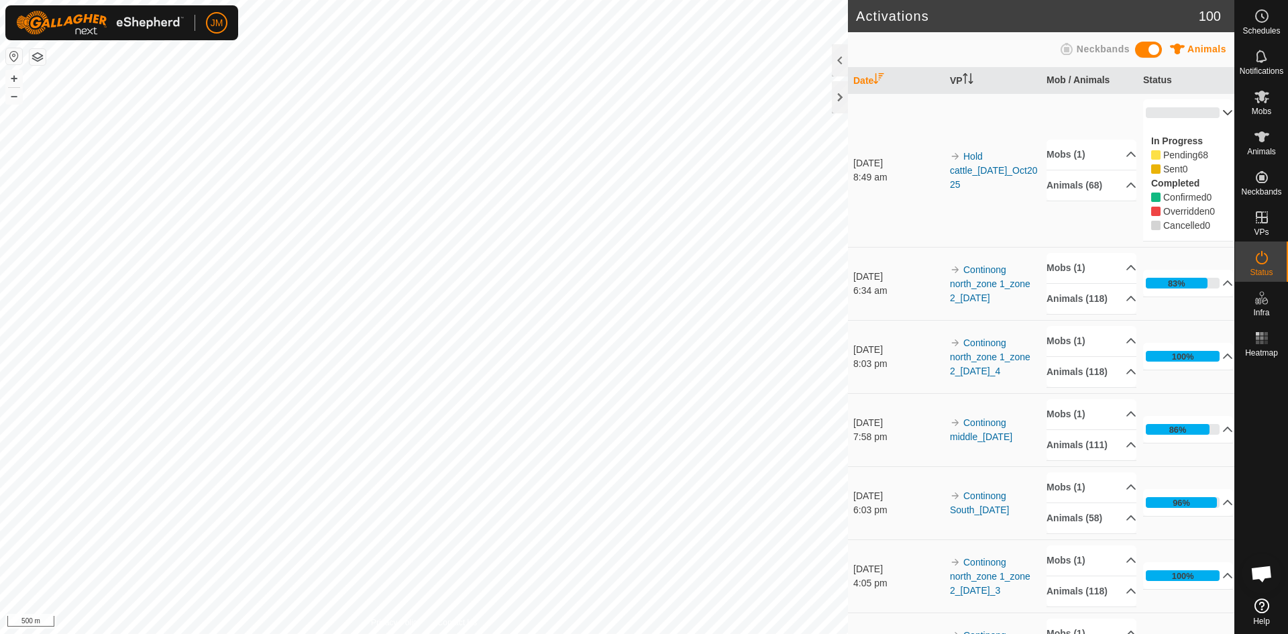
click at [1029, 104] on p-accordion-header "0%" at bounding box center [1188, 112] width 90 height 27
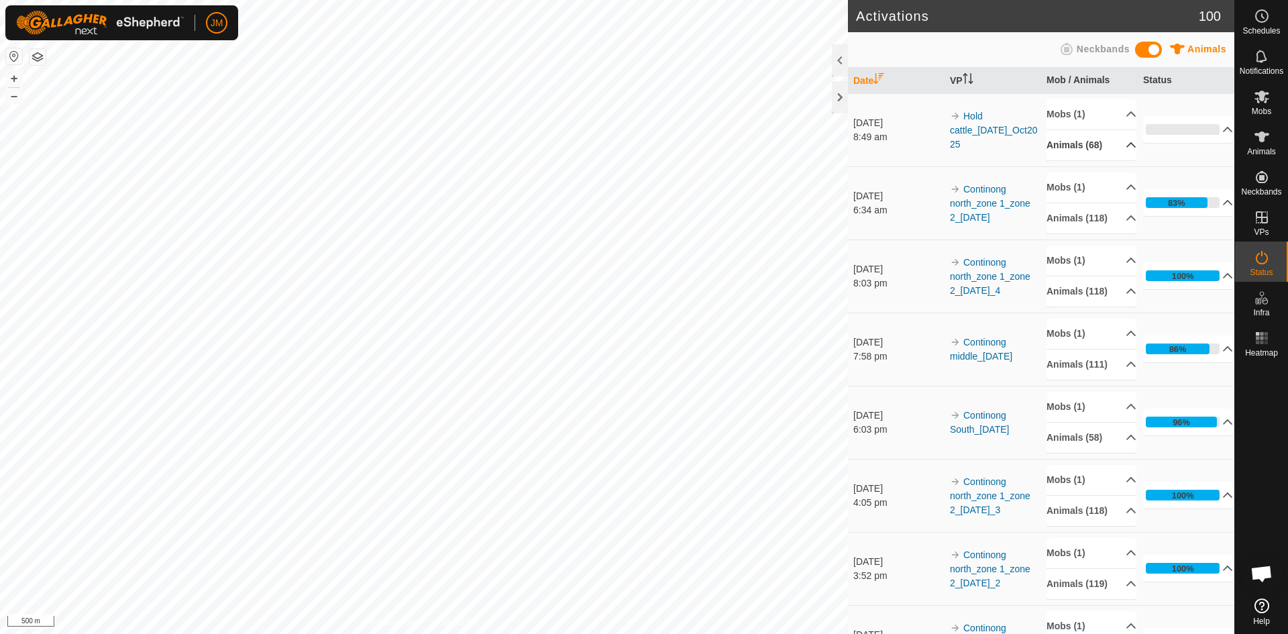
click at [1029, 135] on p-accordion-header "Animals (68)" at bounding box center [1091, 145] width 90 height 30
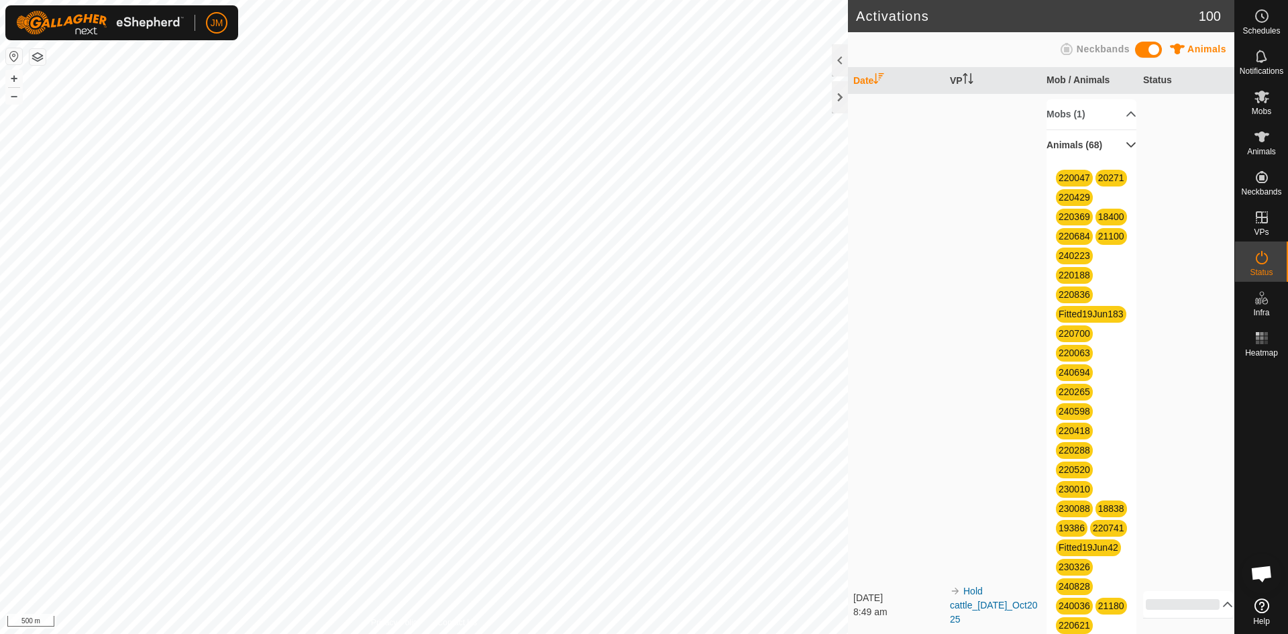
click at [1029, 145] on p-accordion-header "Animals (68)" at bounding box center [1091, 145] width 90 height 30
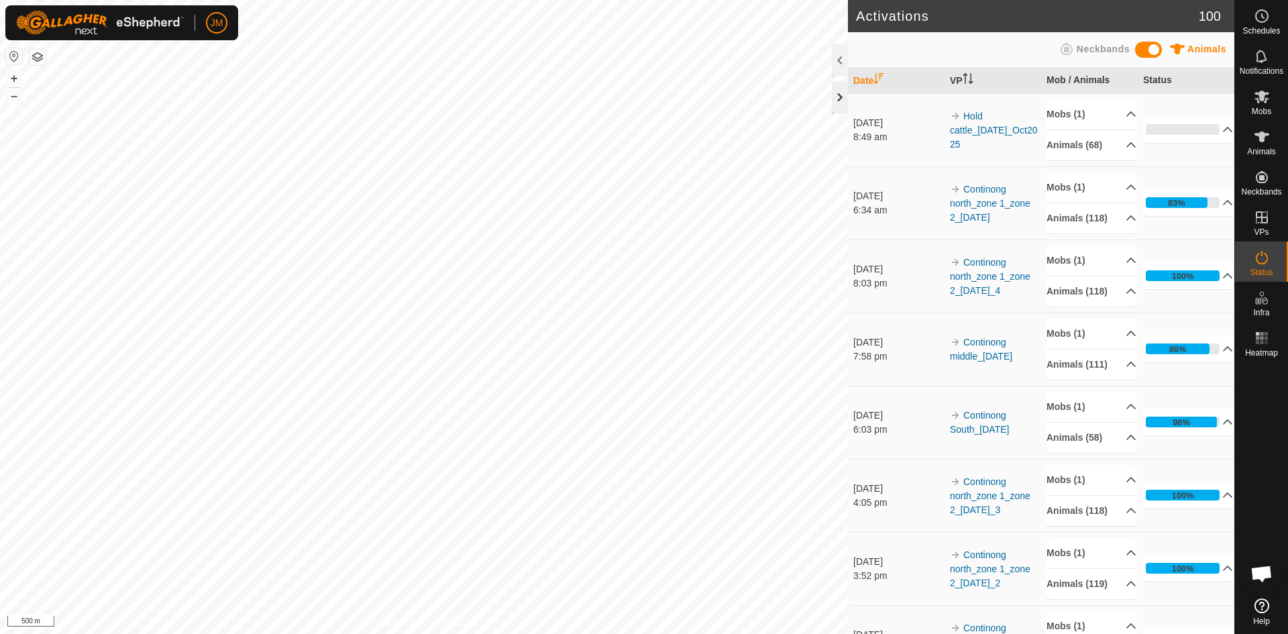
click at [839, 108] on div at bounding box center [840, 97] width 16 height 32
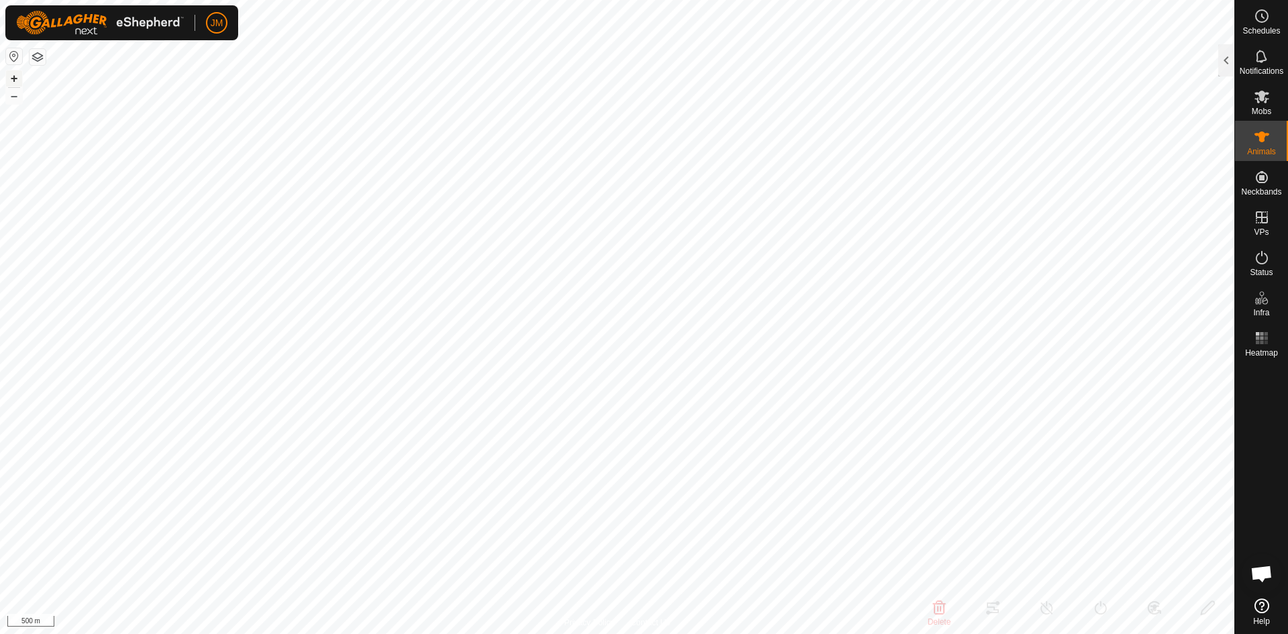
click at [15, 74] on button "+" at bounding box center [14, 78] width 16 height 16
click at [15, 76] on button "+" at bounding box center [14, 78] width 16 height 16
type input "240828"
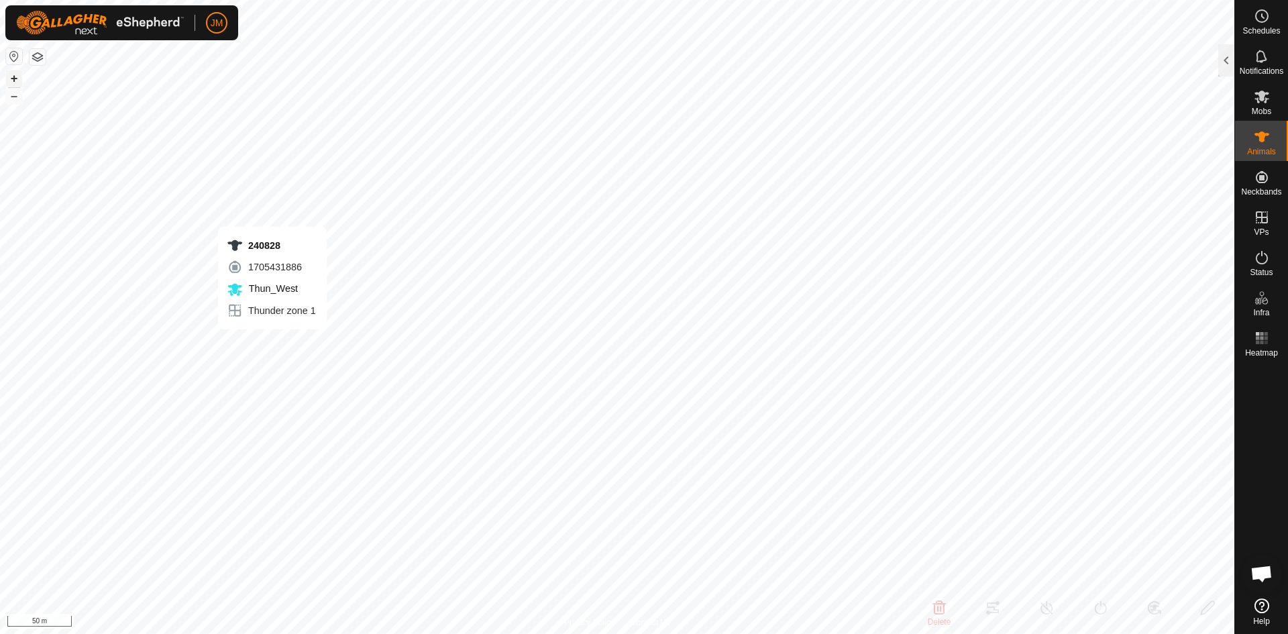
type input "-"
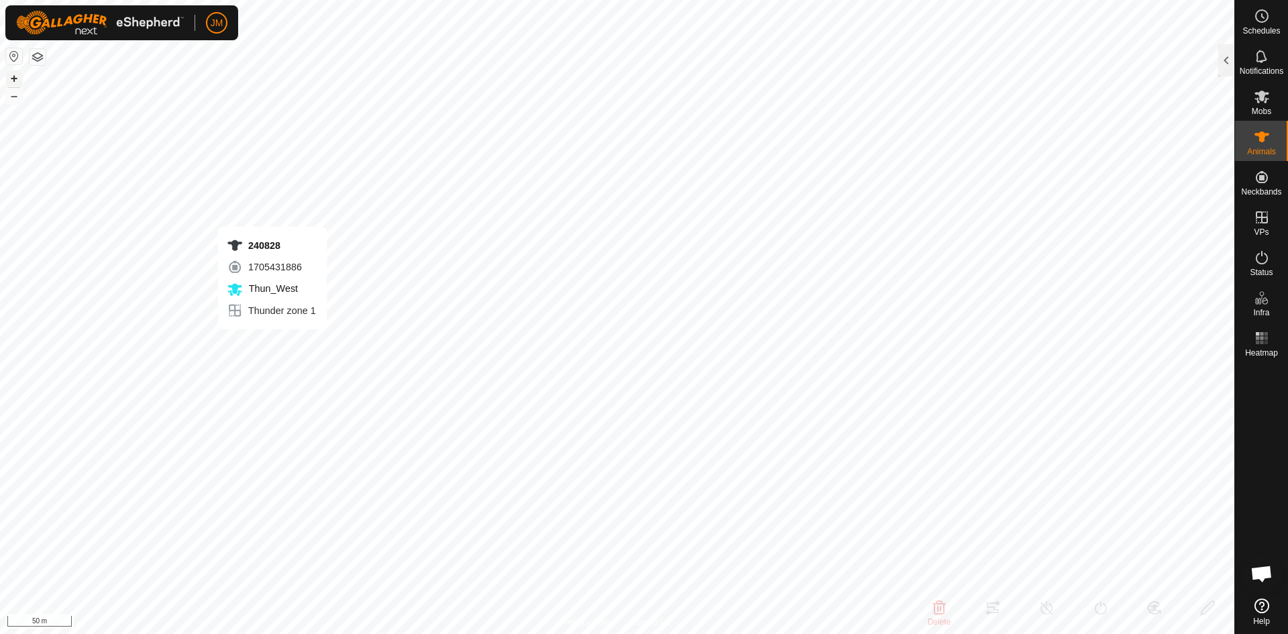
type input "-"
type input "18840"
type input "-"
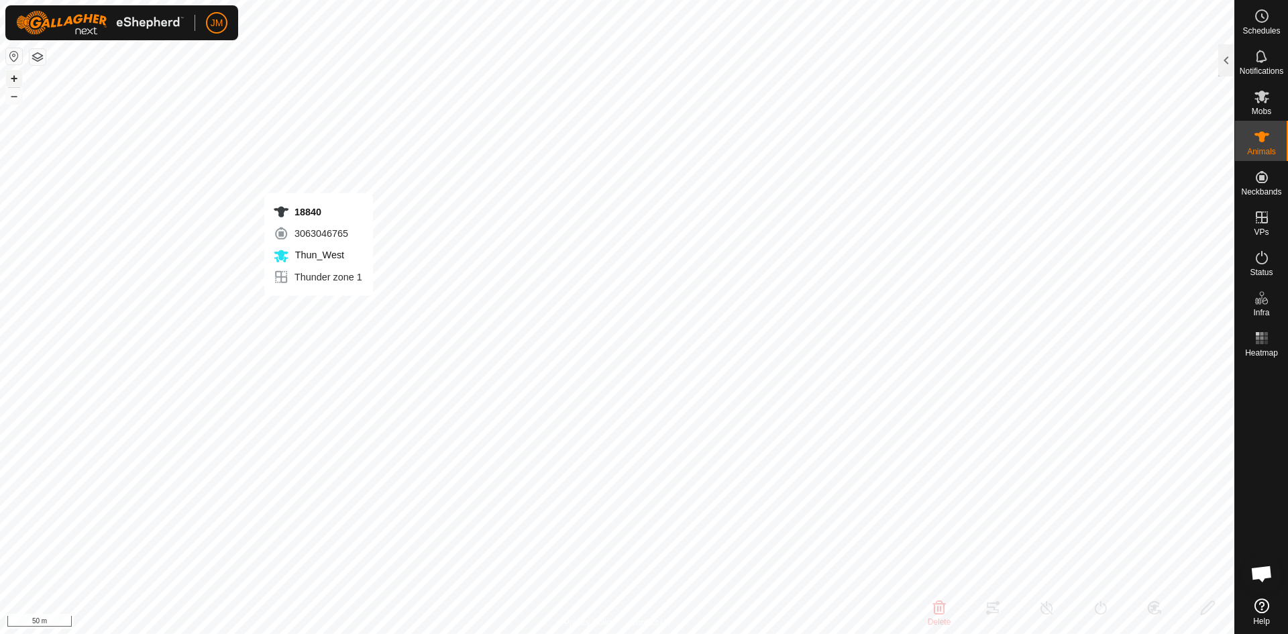
type input "-"
drag, startPoint x: 1257, startPoint y: 253, endPoint x: 1265, endPoint y: 257, distance: 8.1
click at [1029, 253] on icon at bounding box center [1261, 257] width 12 height 13
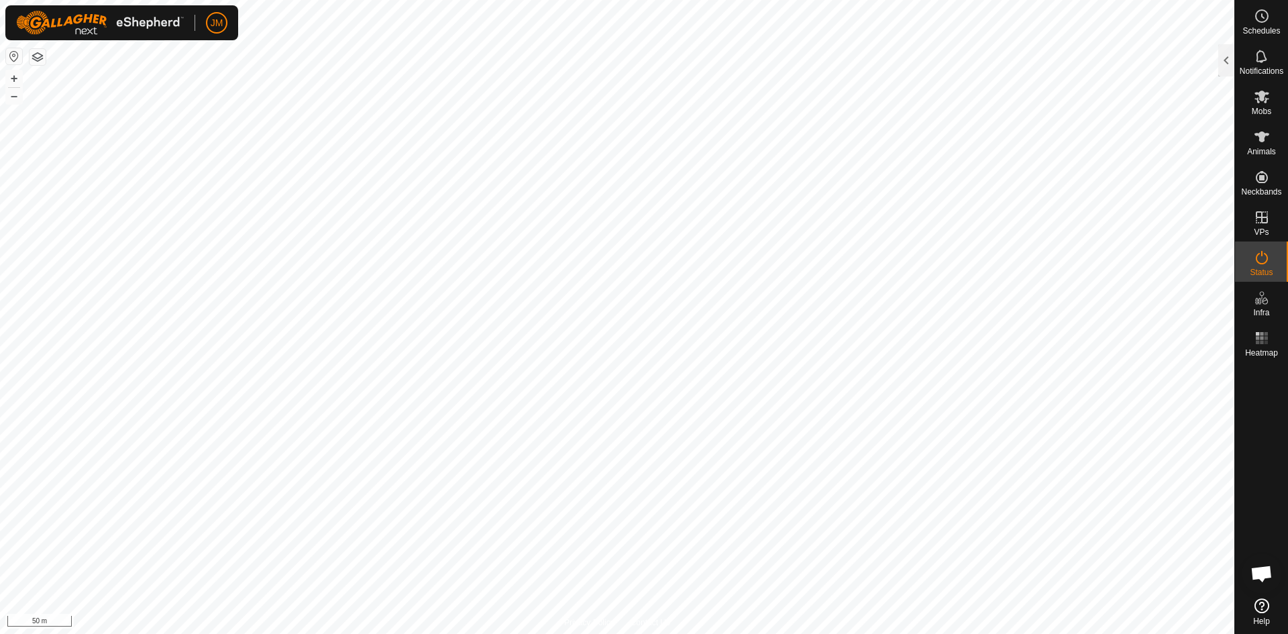
click at [1029, 257] on icon at bounding box center [1261, 257] width 16 height 16
click at [1029, 51] on div at bounding box center [1226, 60] width 16 height 32
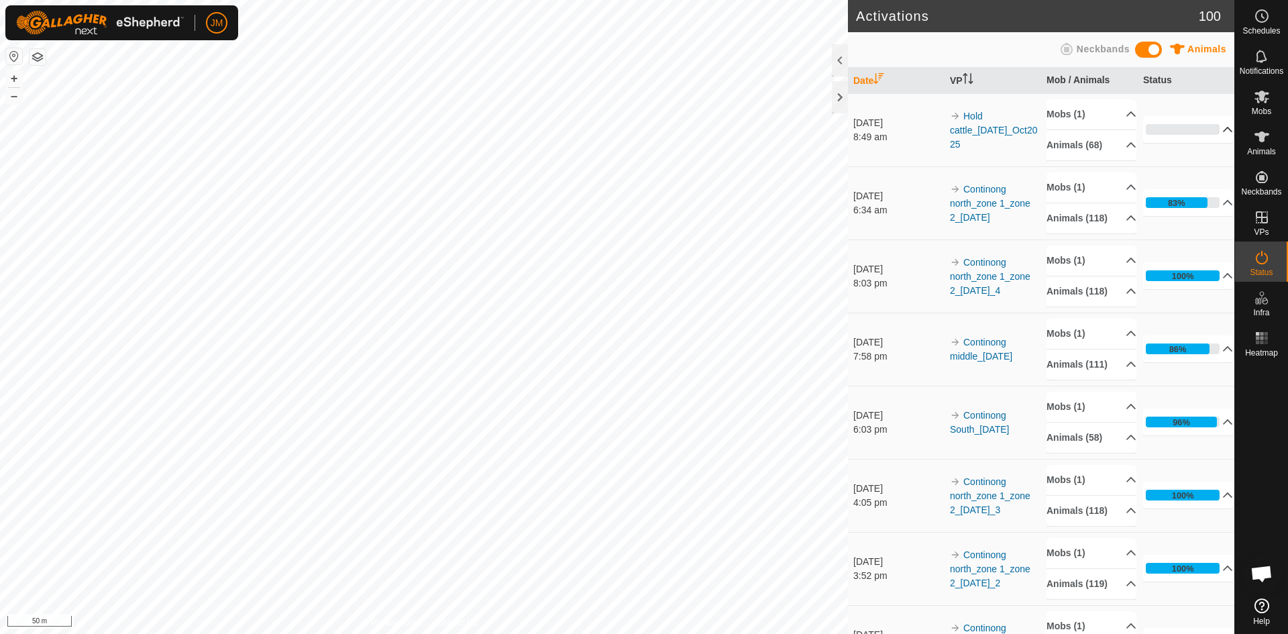
click at [1029, 129] on p-accordion-header "0%" at bounding box center [1188, 129] width 90 height 27
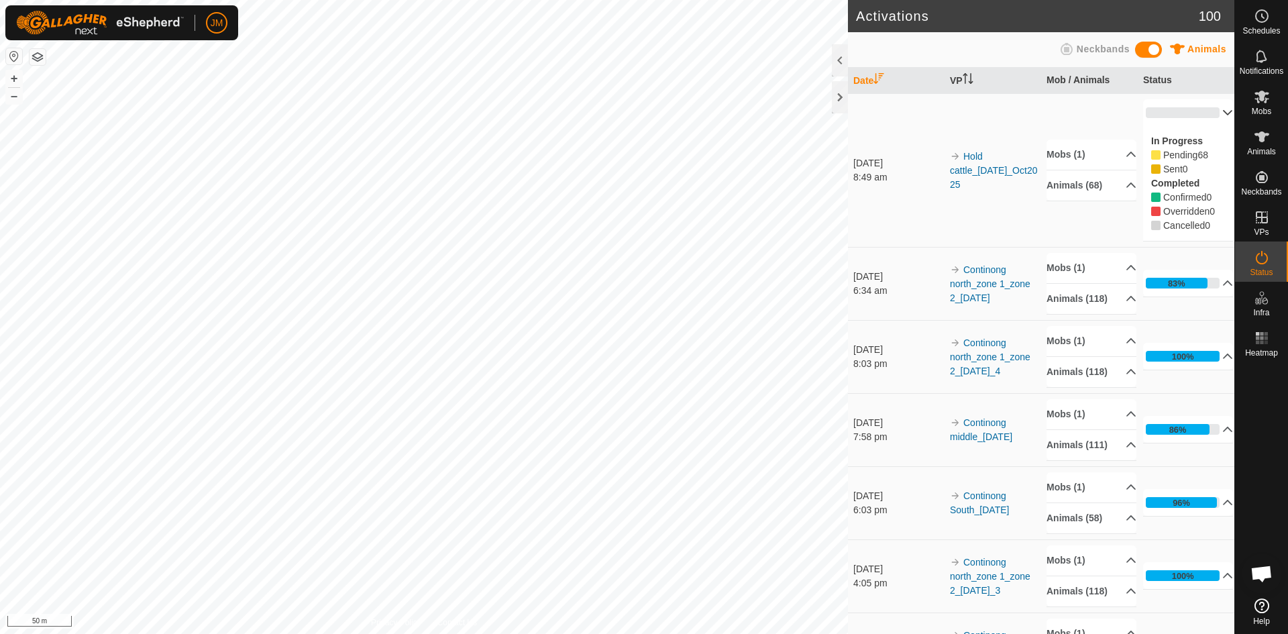
click at [1029, 115] on p-accordion-header "0%" at bounding box center [1188, 112] width 90 height 27
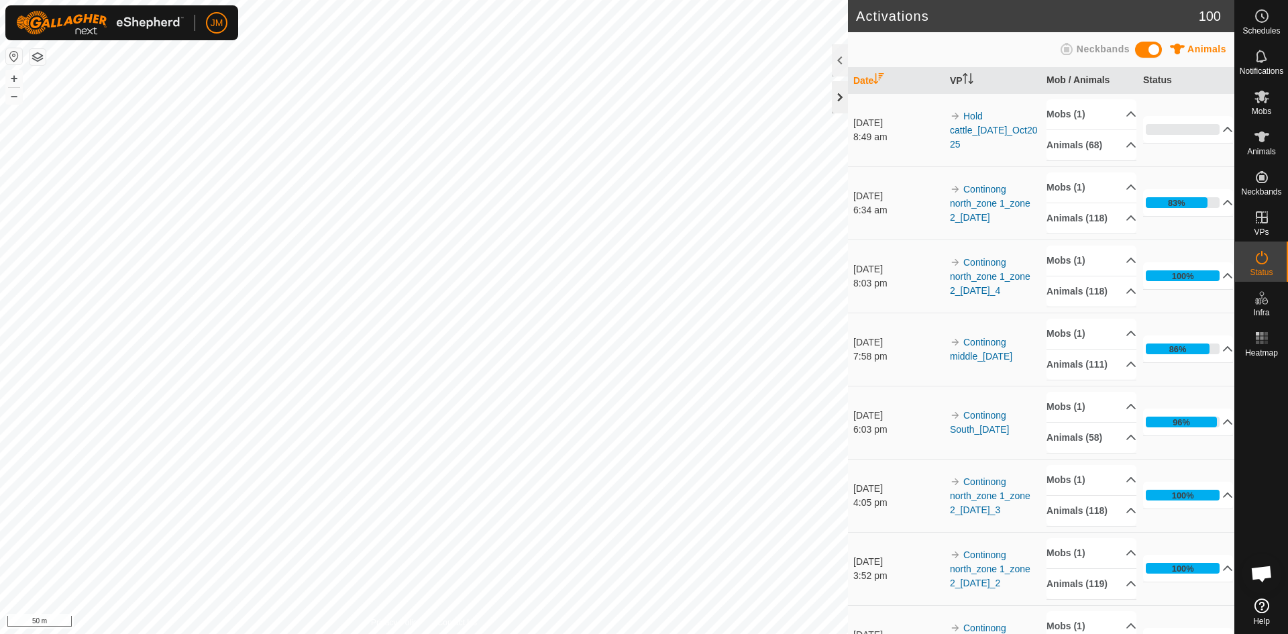
click at [833, 99] on div at bounding box center [840, 97] width 16 height 32
